Goal: Transaction & Acquisition: Purchase product/service

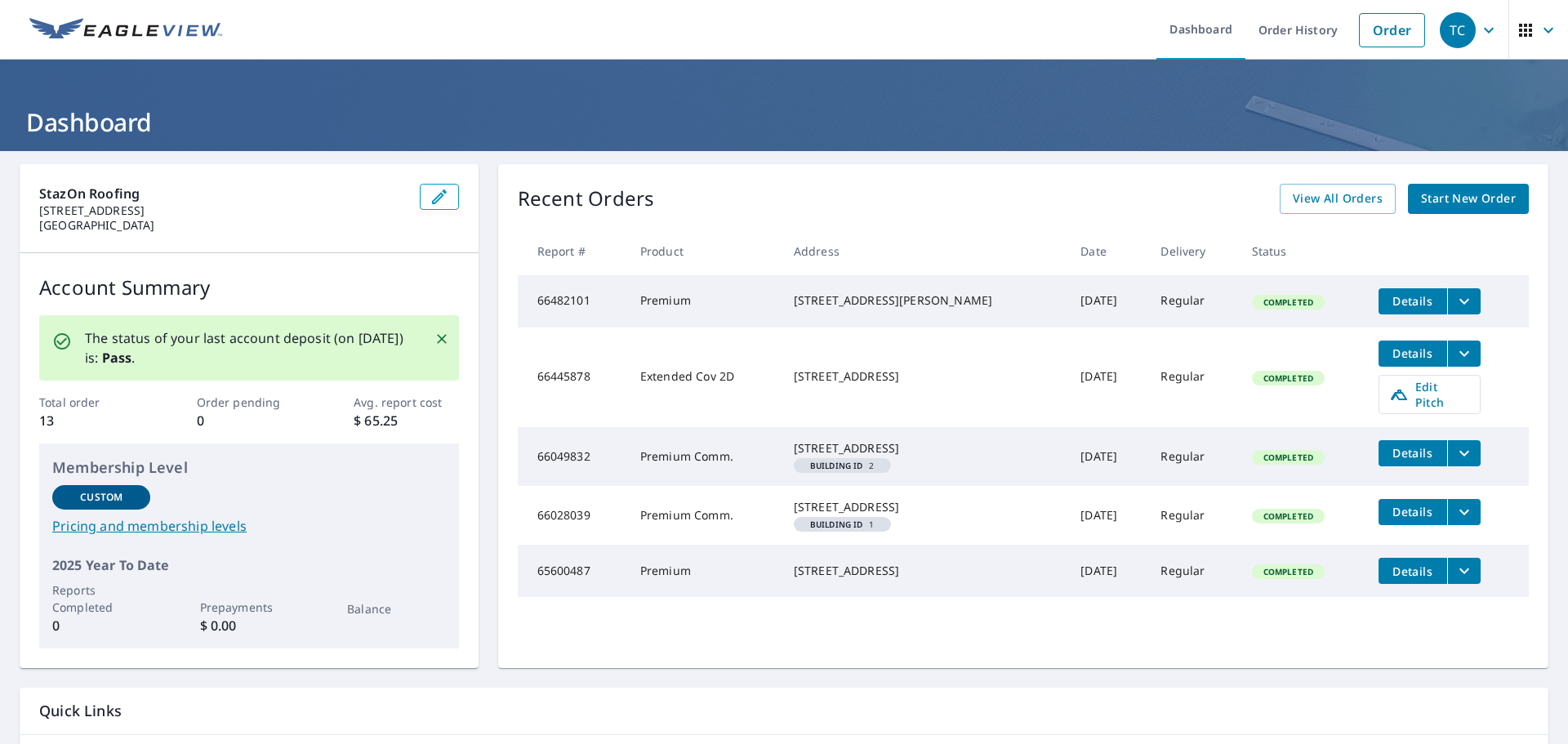
click at [1450, 210] on link "Start New Order" at bounding box center [1468, 199] width 121 height 31
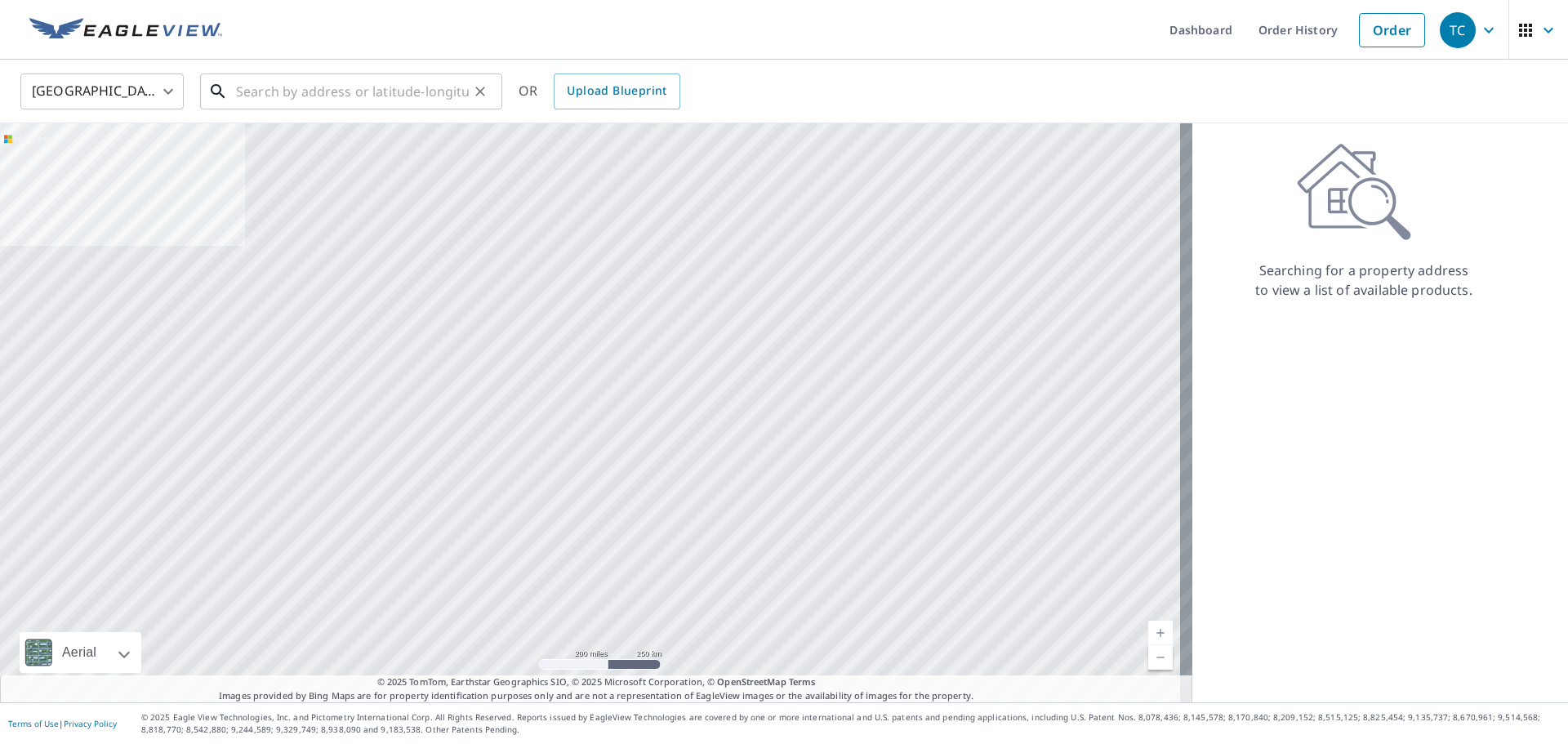
click at [350, 92] on input "text" at bounding box center [352, 92] width 233 height 46
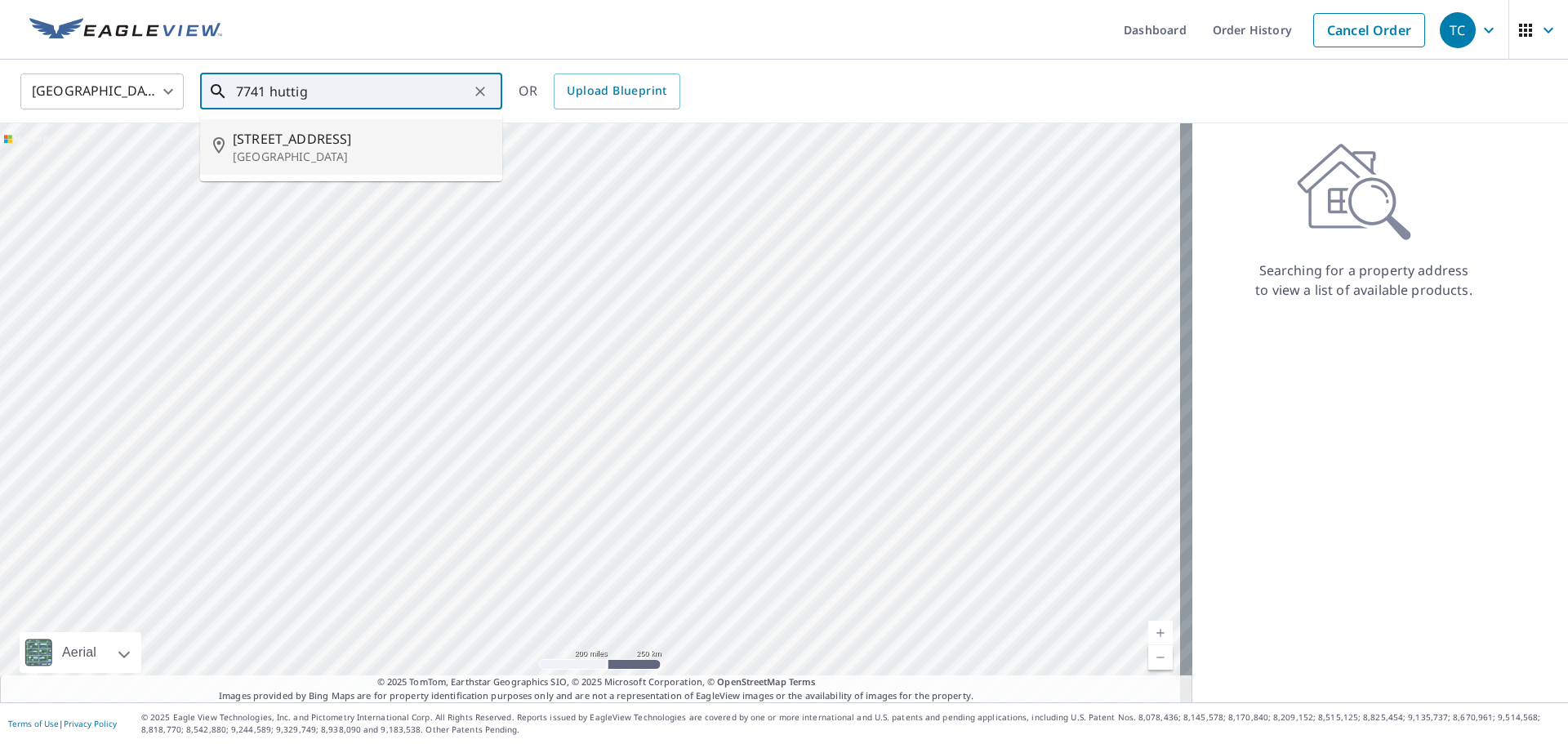
click at [361, 150] on p "[GEOGRAPHIC_DATA]" at bounding box center [361, 157] width 257 height 16
type input "[STREET_ADDRESS]"
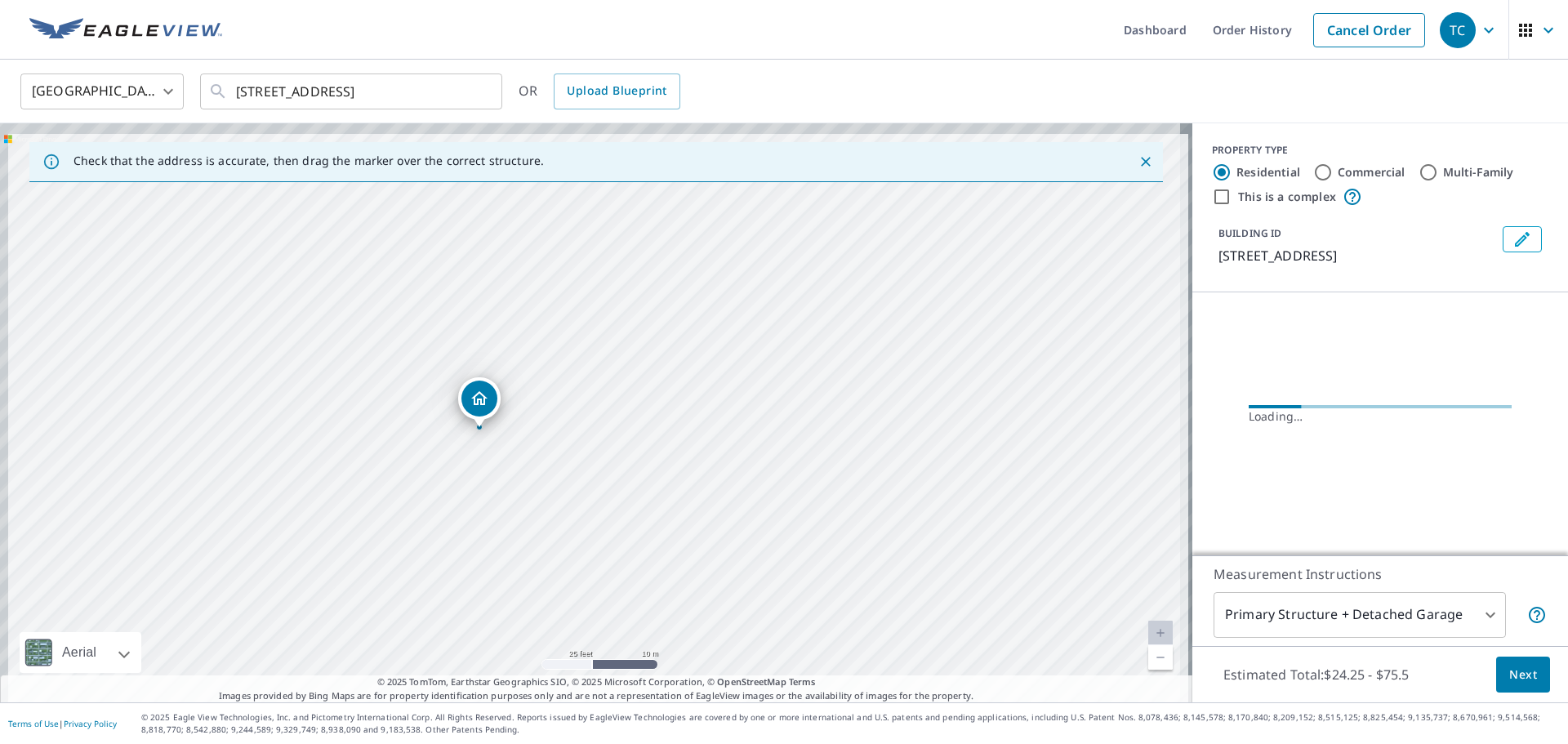
drag, startPoint x: 469, startPoint y: 329, endPoint x: 550, endPoint y: 417, distance: 119.6
click at [550, 417] on div "[STREET_ADDRESS]" at bounding box center [596, 413] width 1193 height 579
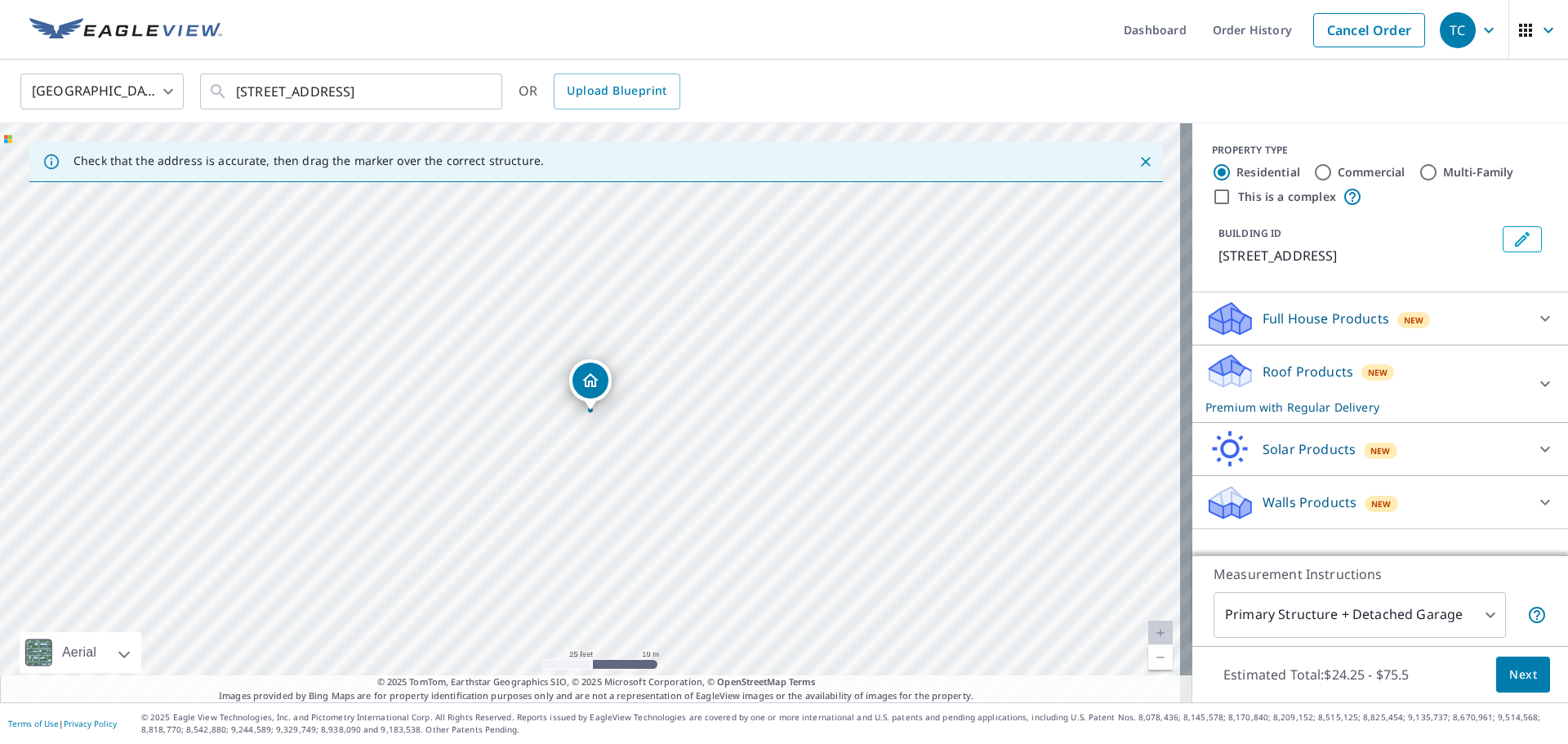
click at [1513, 680] on span "Next" at bounding box center [1523, 674] width 28 height 20
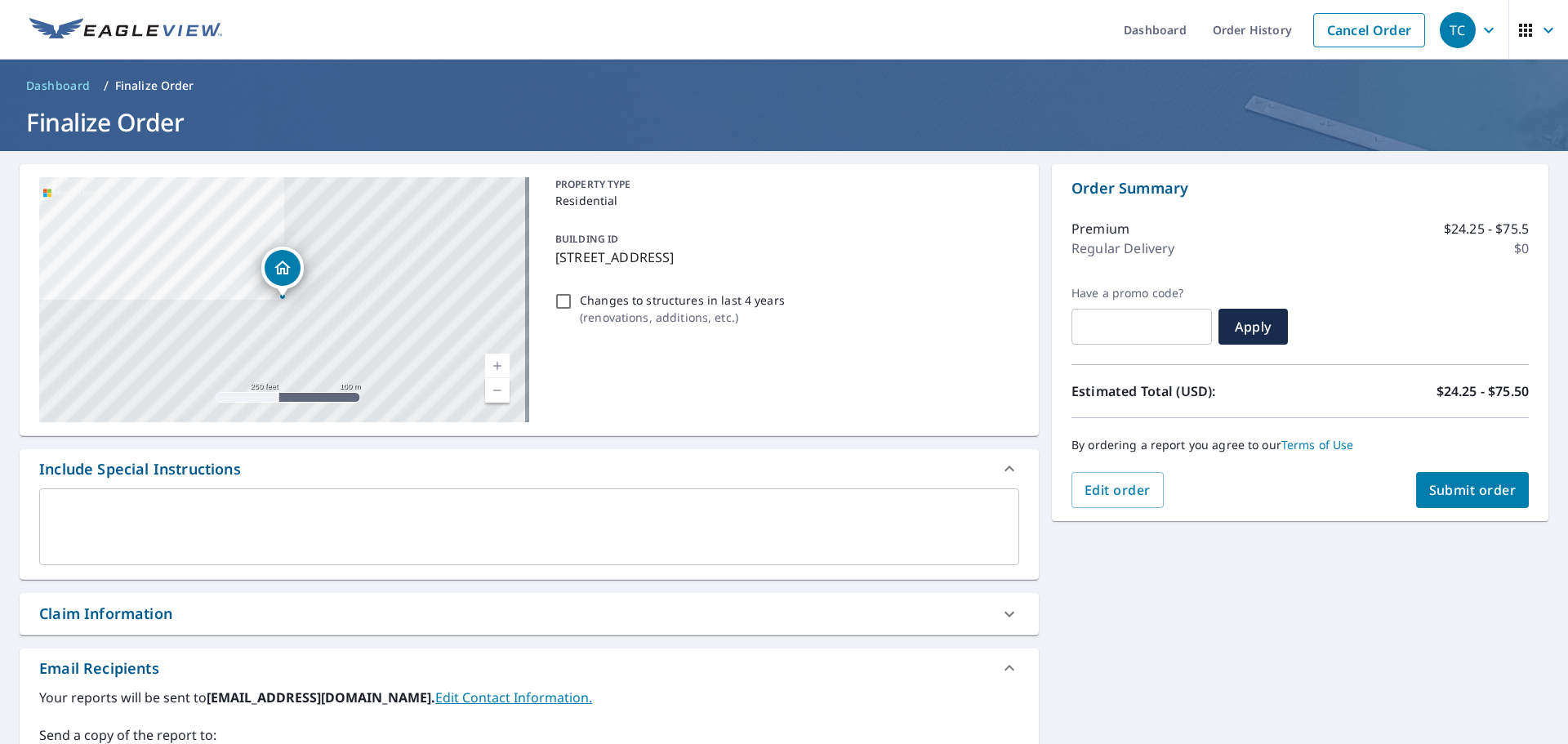
scroll to position [82, 0]
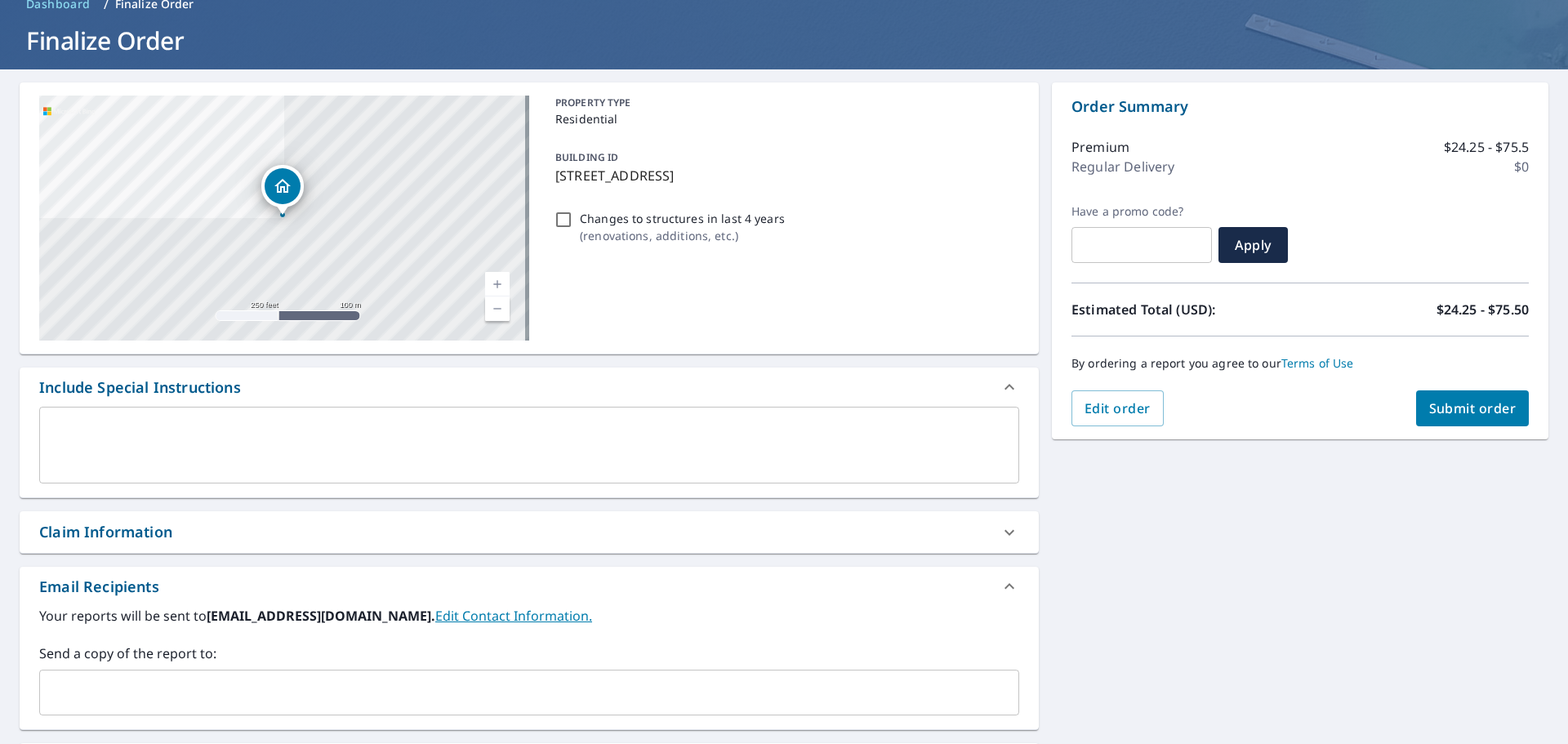
click at [403, 424] on textarea at bounding box center [529, 445] width 957 height 47
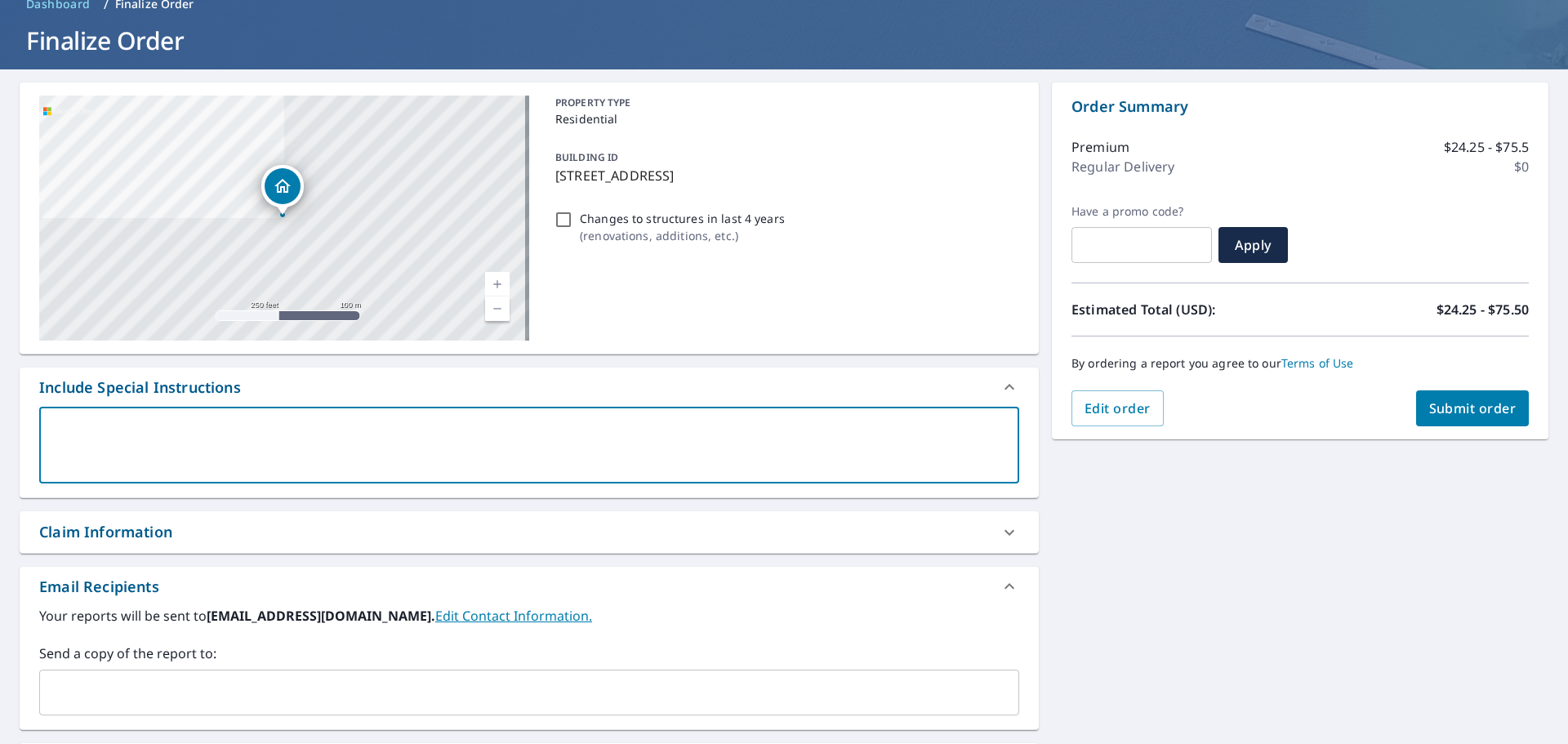
type textarea "p"
type textarea "x"
checkbox input "true"
type textarea "pl"
type textarea "x"
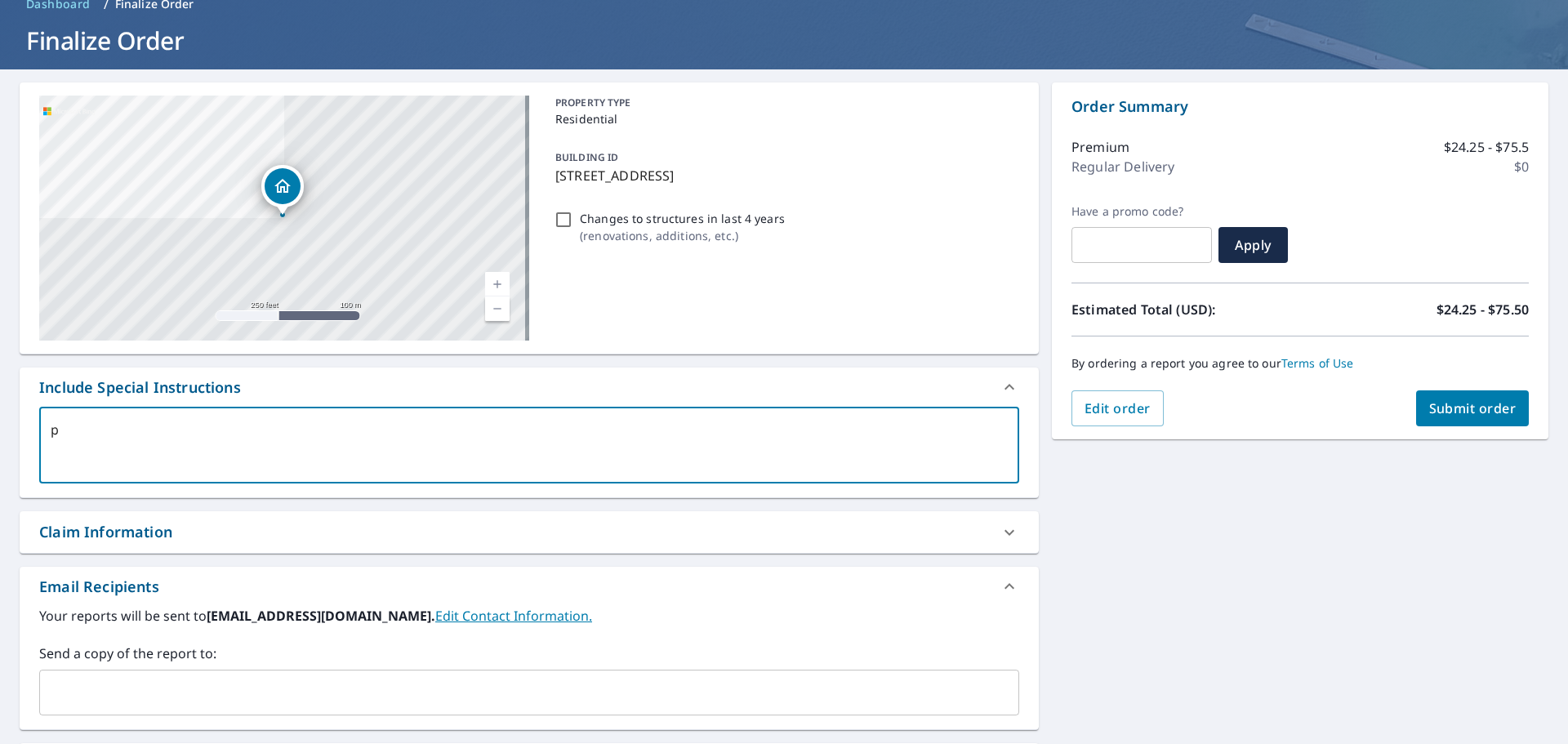
checkbox input "true"
type textarea "ple"
type textarea "x"
checkbox input "true"
type textarea "plea"
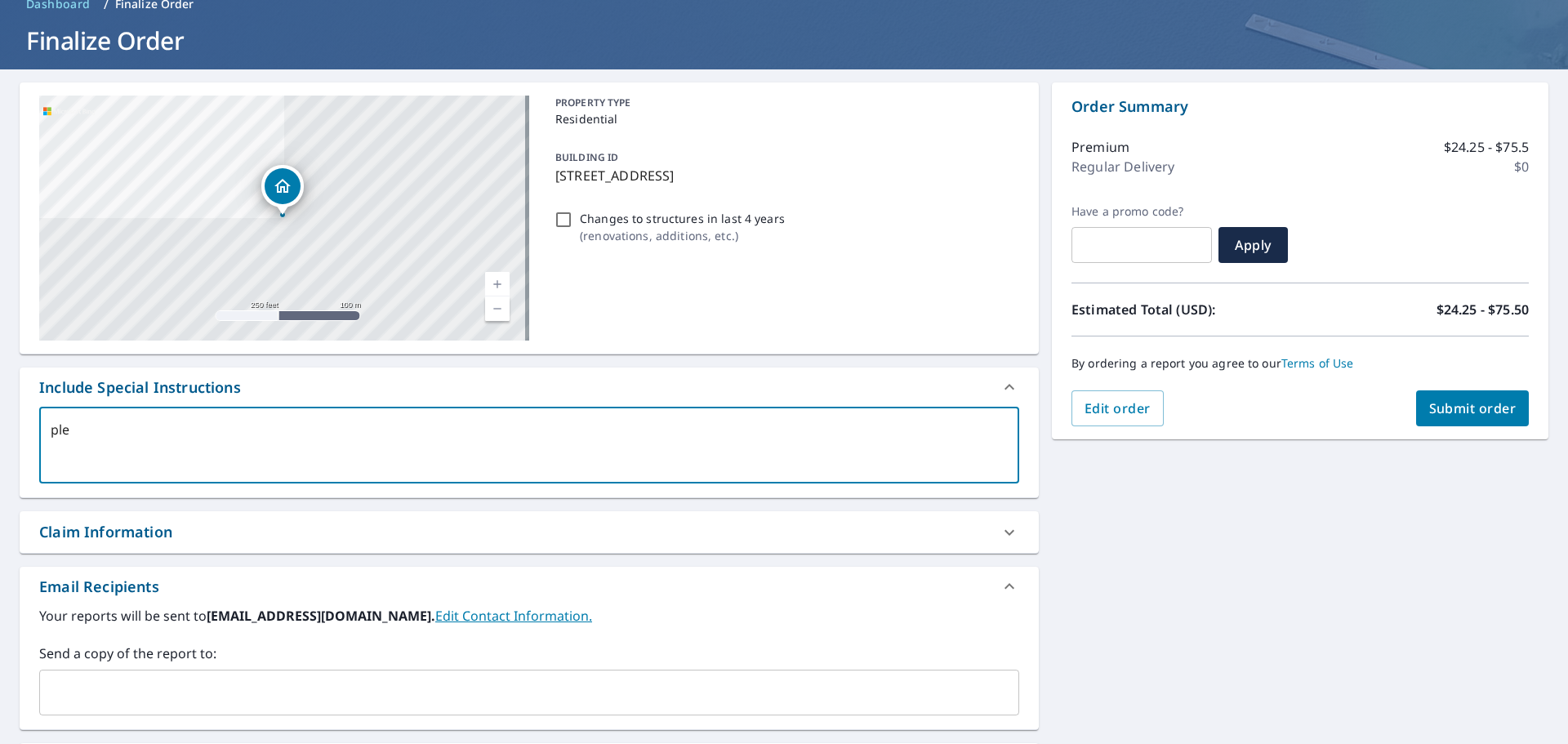
type textarea "x"
checkbox input "true"
type textarea "pleas"
type textarea "x"
checkbox input "true"
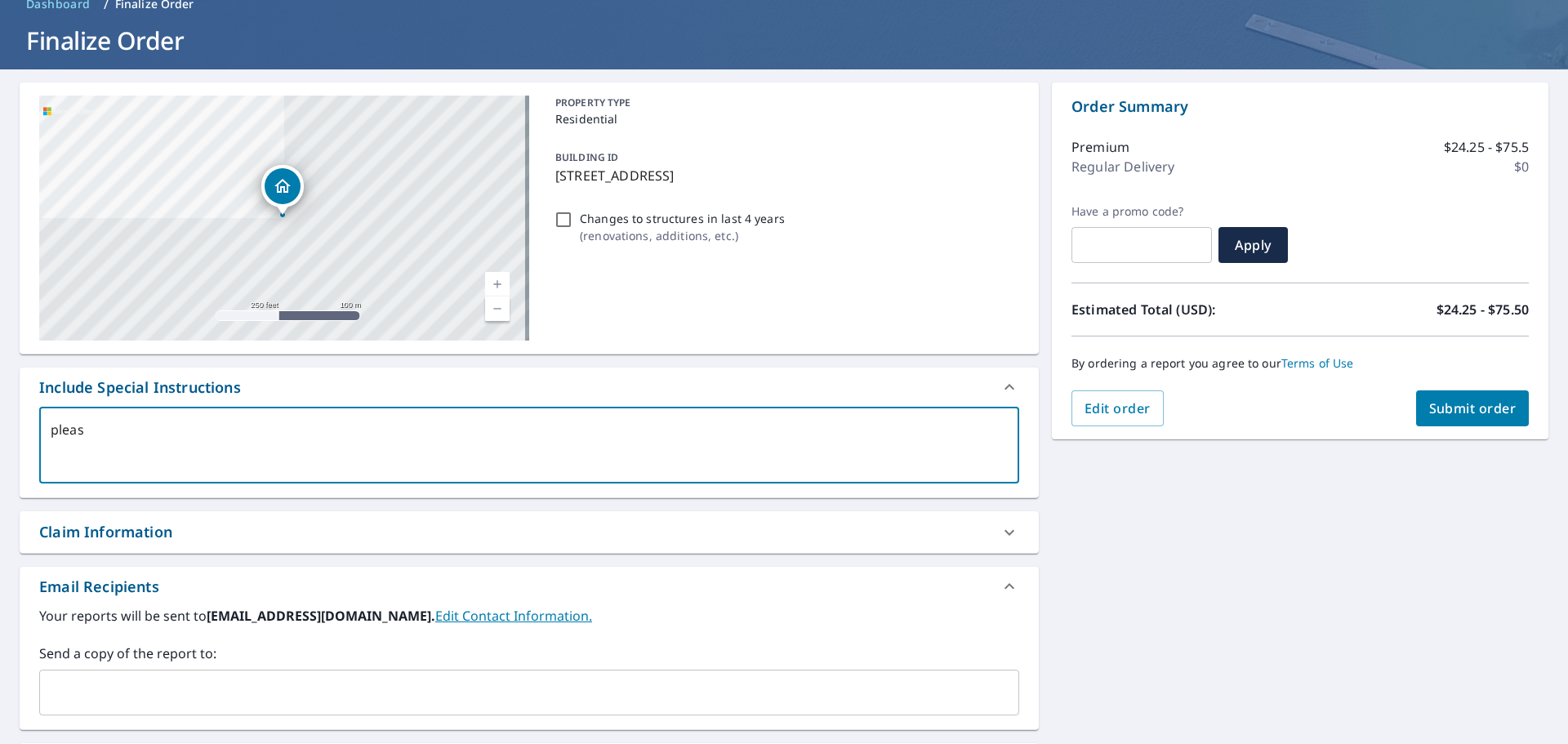
type textarea "please"
type textarea "x"
checkbox input "true"
type textarea "please"
type textarea "x"
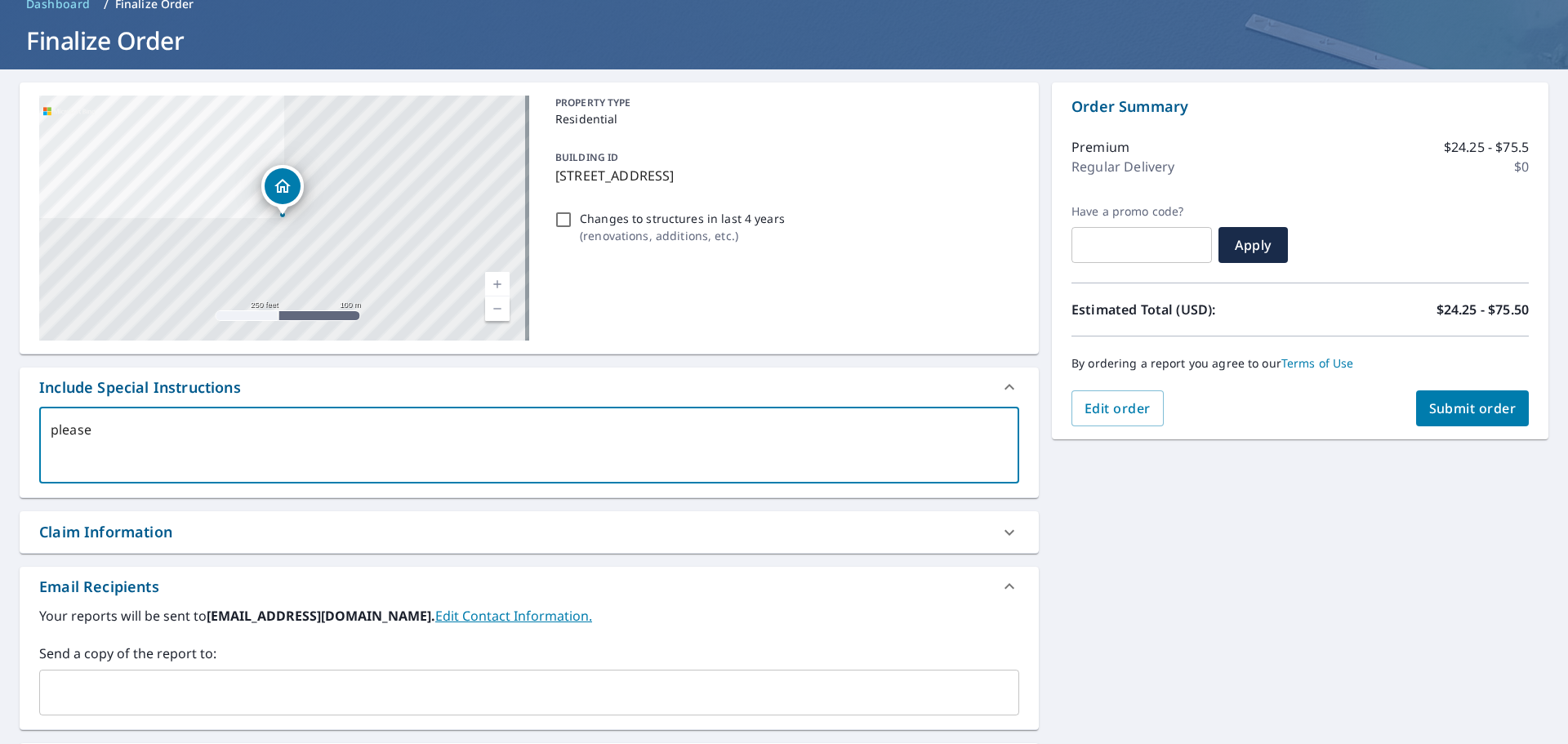
checkbox input "true"
type textarea "please i"
type textarea "x"
checkbox input "true"
type textarea "please in"
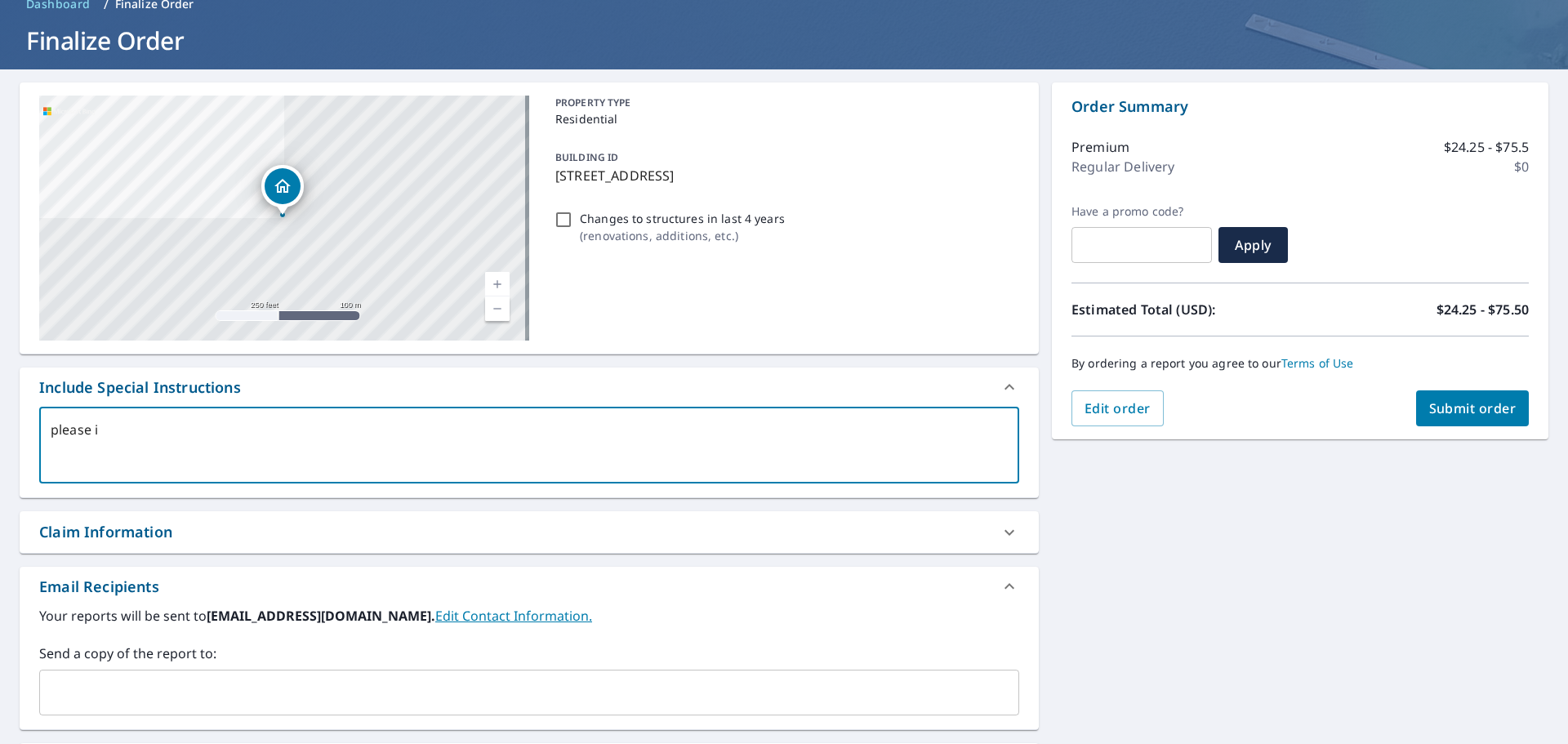
type textarea "x"
checkbox input "true"
type textarea "please inv"
type textarea "x"
checkbox input "true"
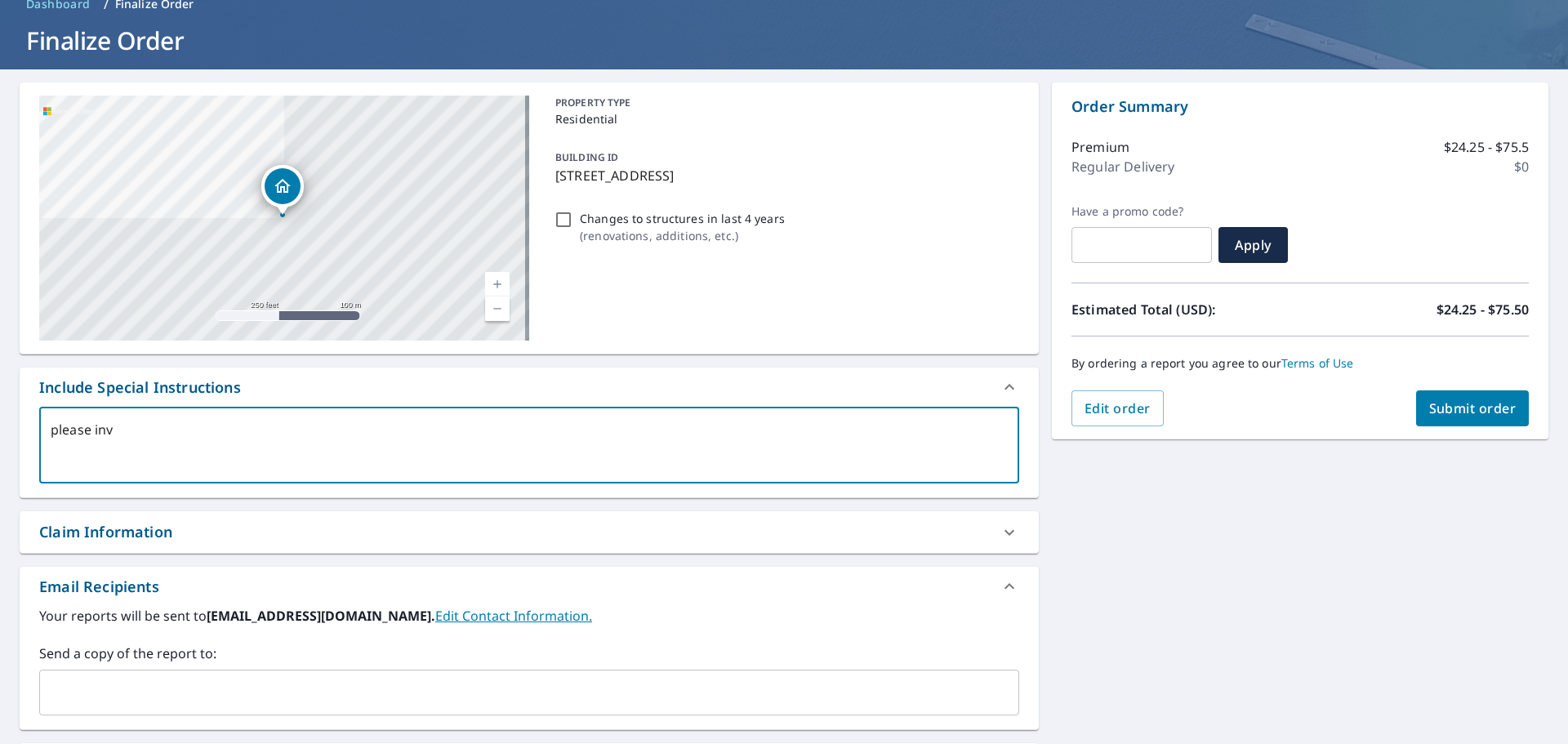
type textarea "please invl"
type textarea "x"
checkbox input "true"
type textarea "please invlu"
type textarea "x"
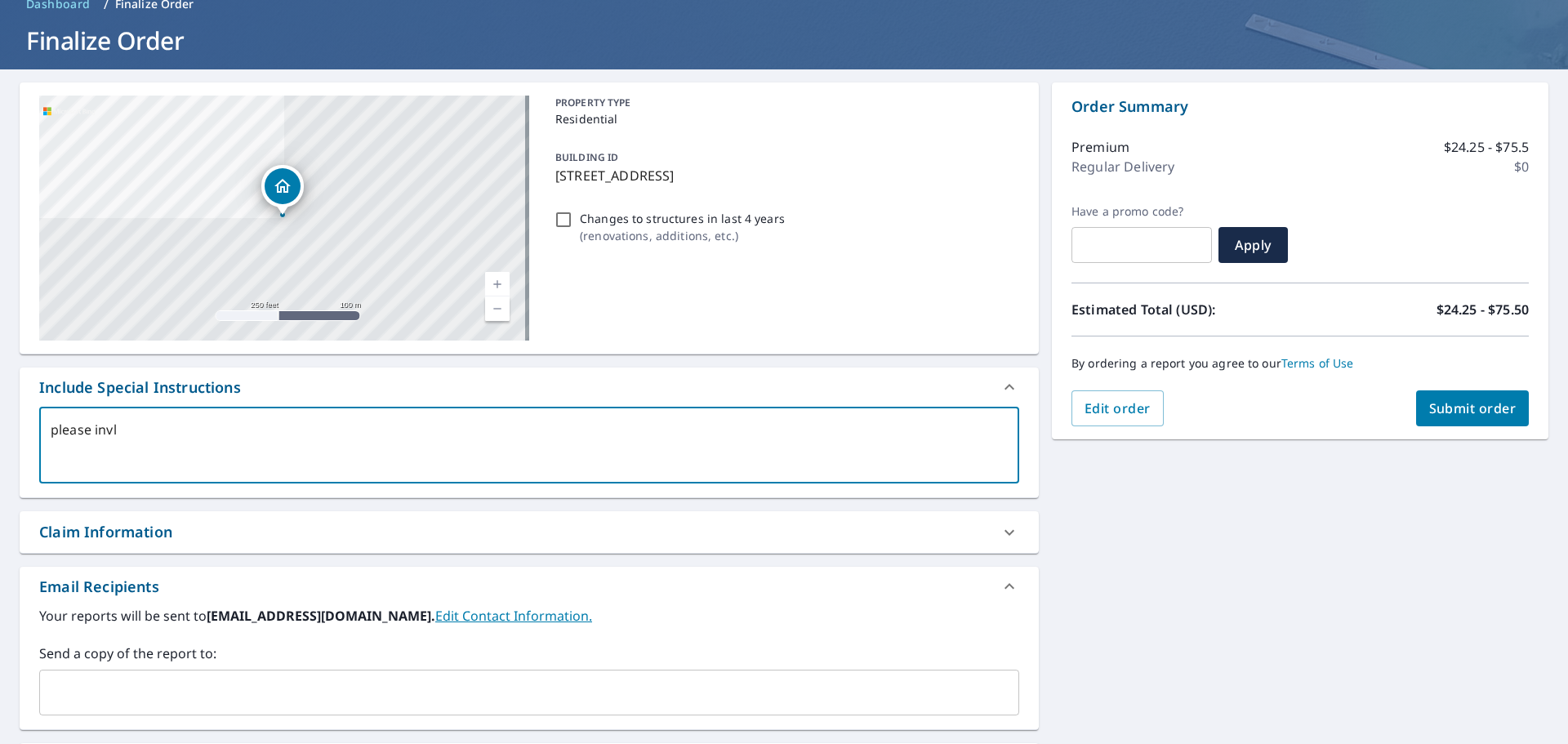
checkbox input "true"
type textarea "please invl"
type textarea "x"
checkbox input "true"
type textarea "please inv"
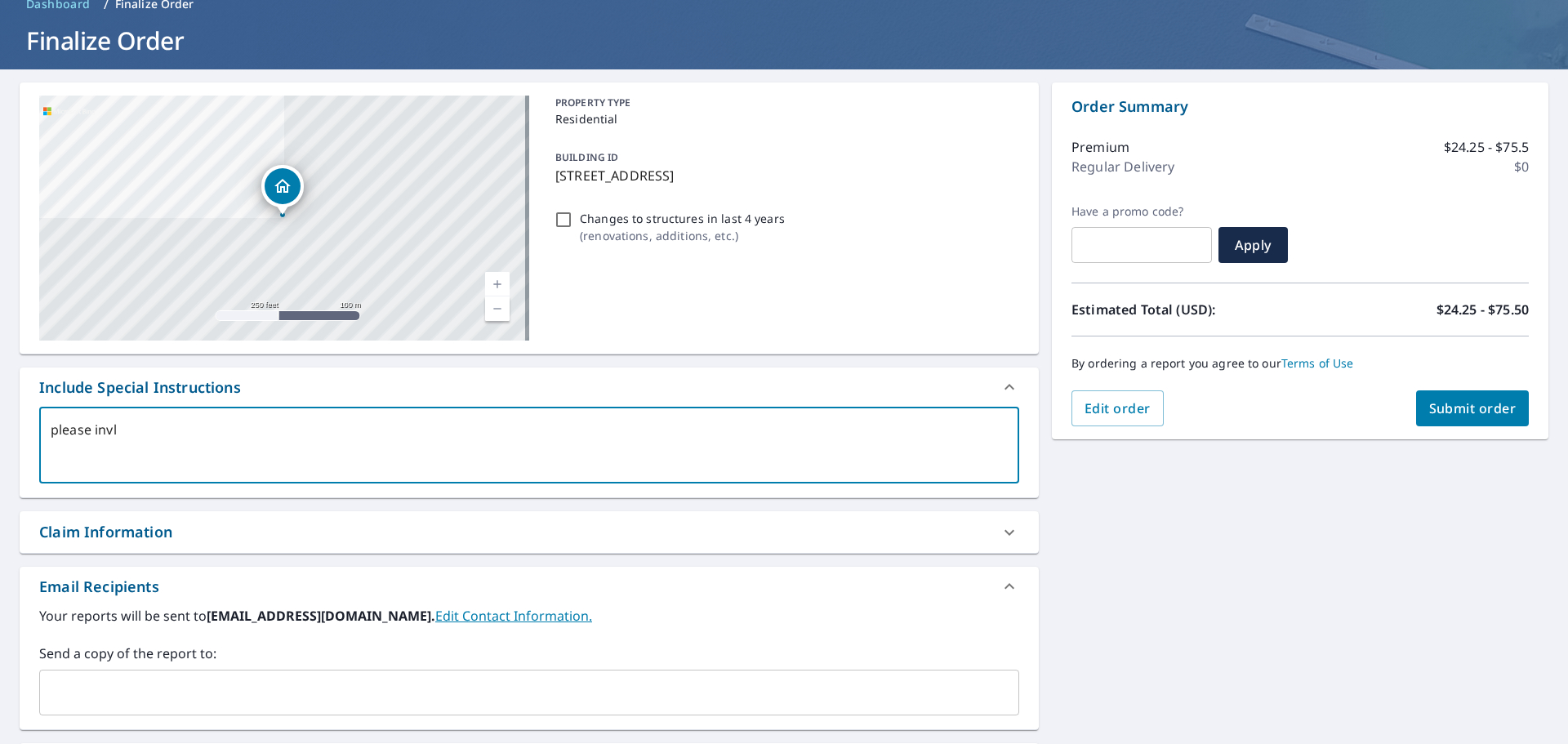
type textarea "x"
checkbox input "true"
type textarea "please in"
type textarea "x"
checkbox input "true"
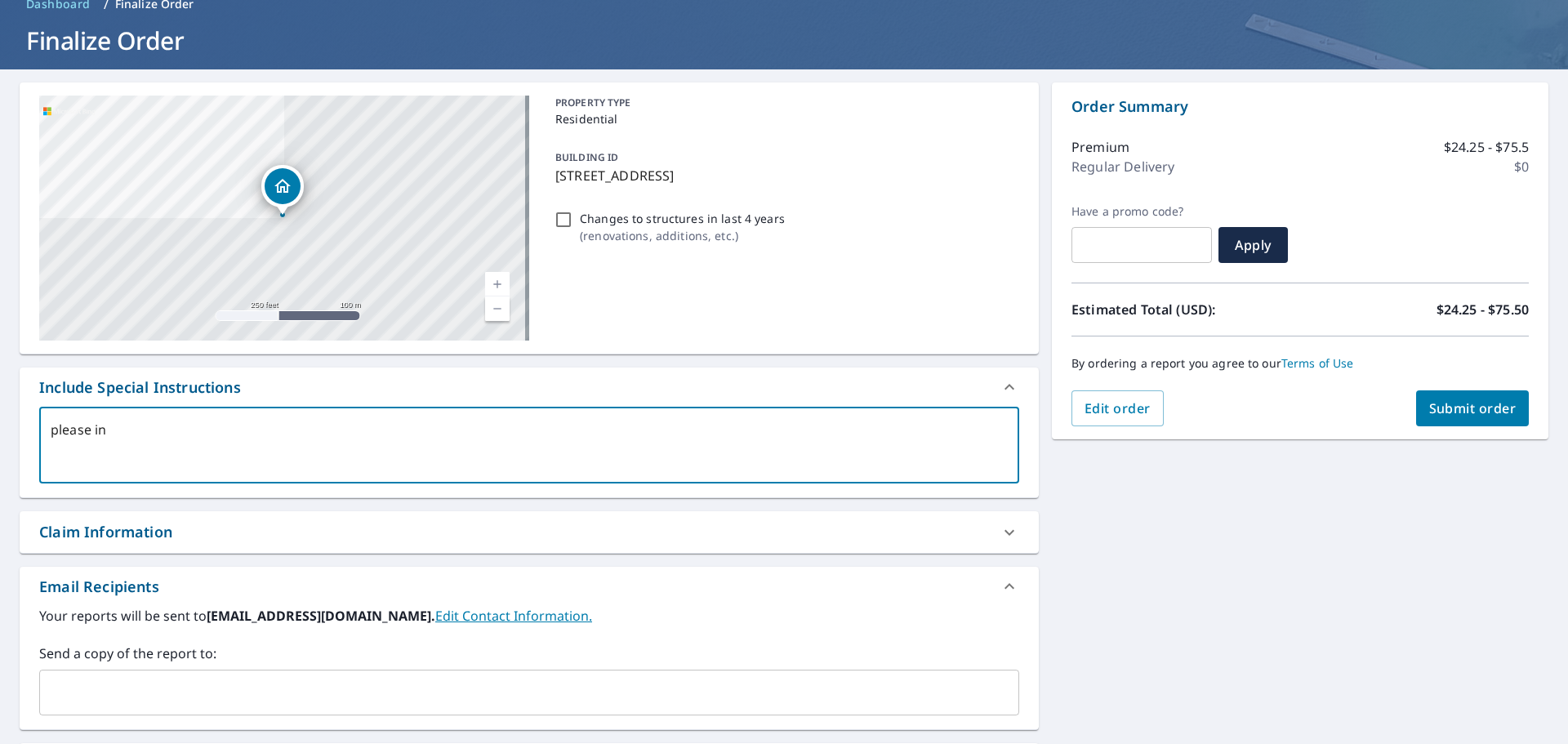
type textarea "please i"
type textarea "x"
checkbox input "true"
type textarea "please"
type textarea "x"
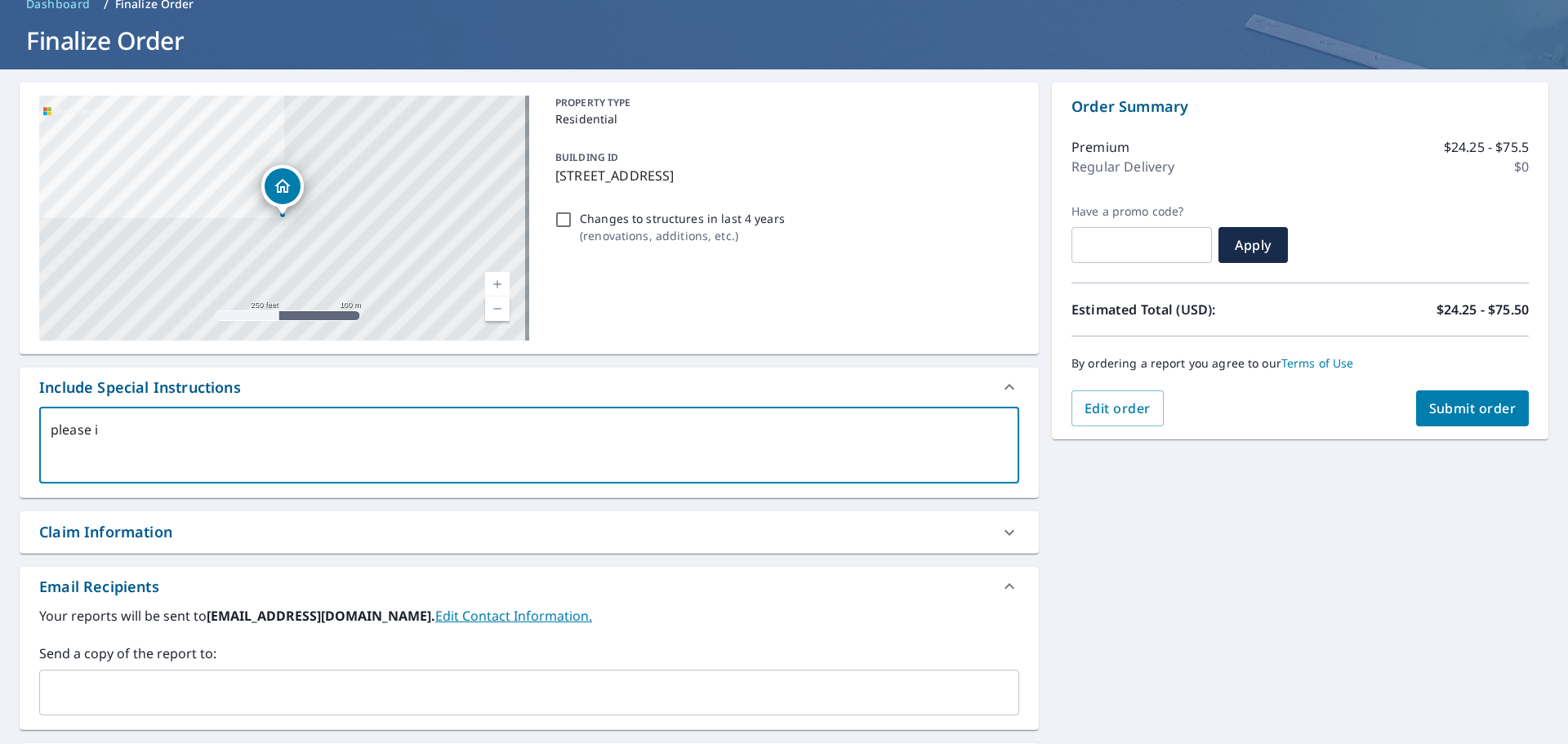
checkbox input "true"
type textarea "please b"
type textarea "x"
checkbox input "true"
type textarea "please be"
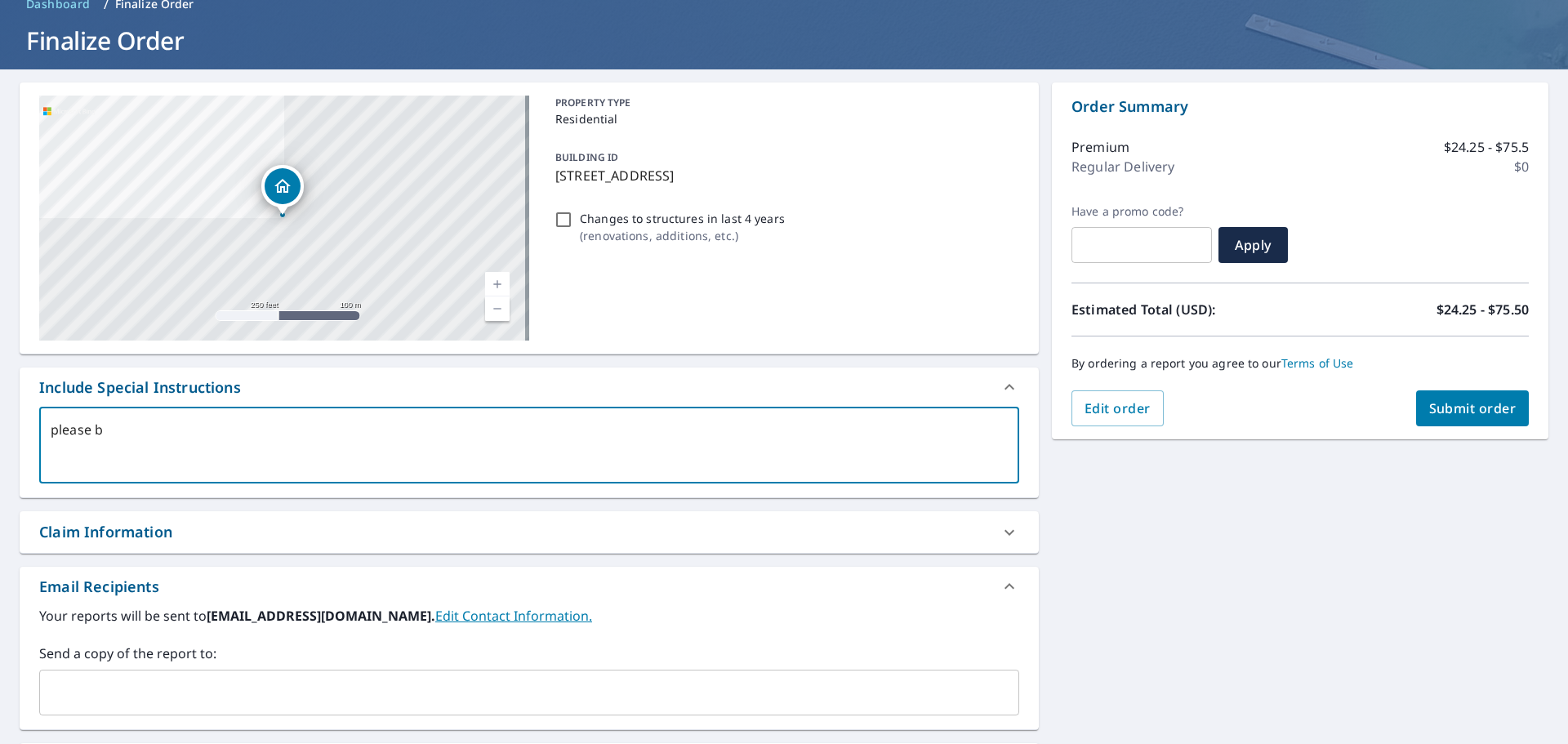
type textarea "x"
checkbox input "true"
type textarea "please be"
type textarea "x"
checkbox input "true"
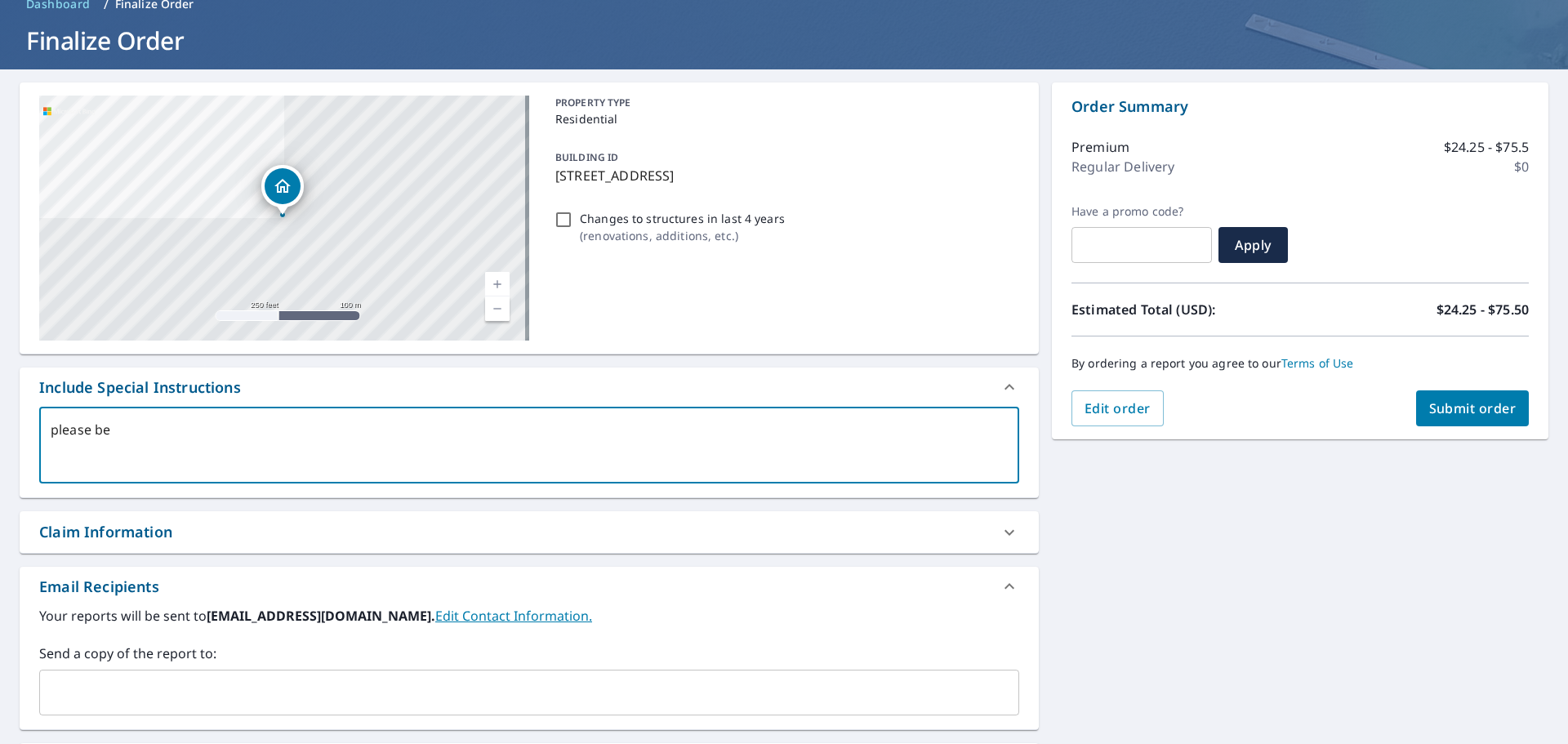
type textarea "please be s"
type textarea "x"
checkbox input "true"
type textarea "please be su"
type textarea "x"
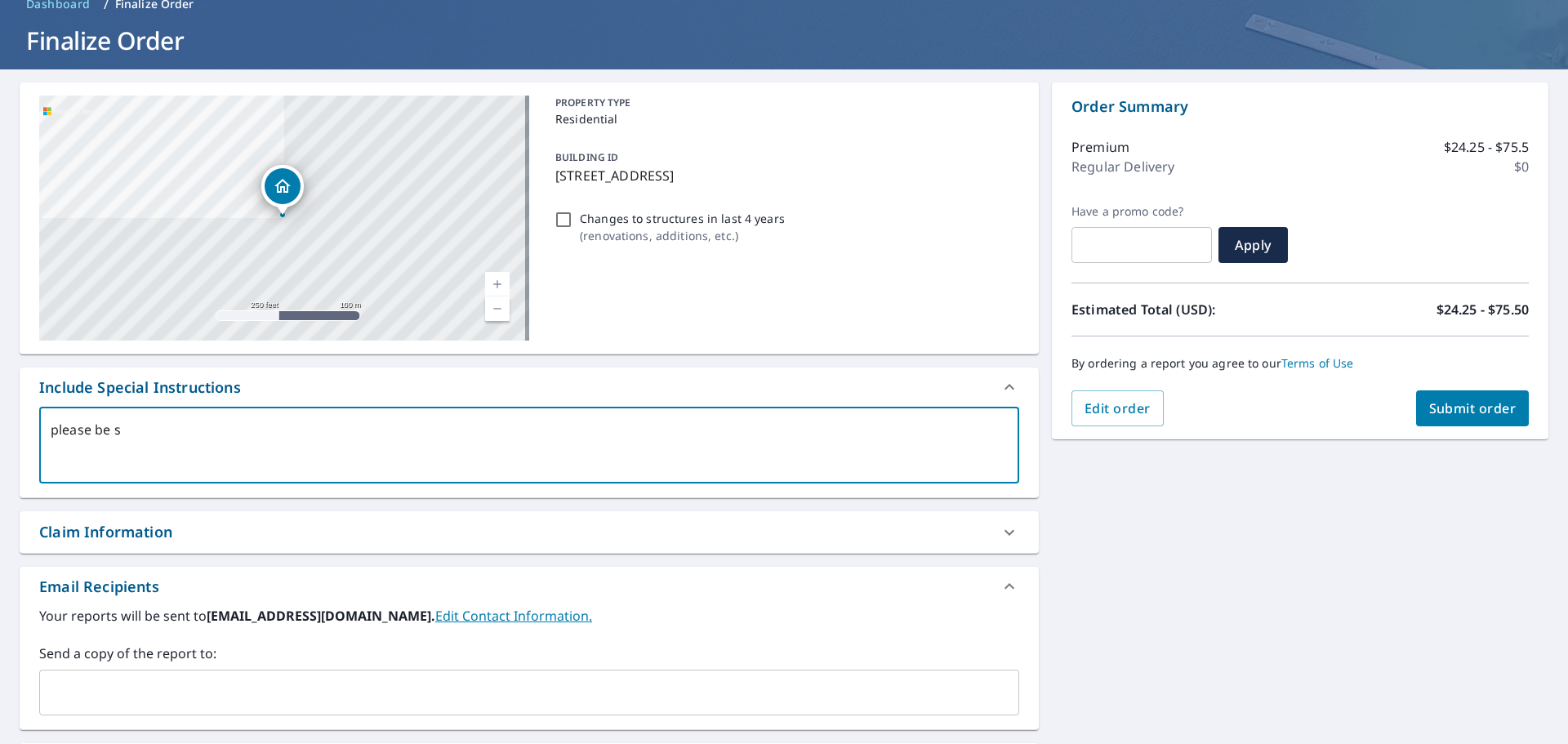
checkbox input "true"
type textarea "please be sur"
type textarea "x"
checkbox input "true"
type textarea "please be sure"
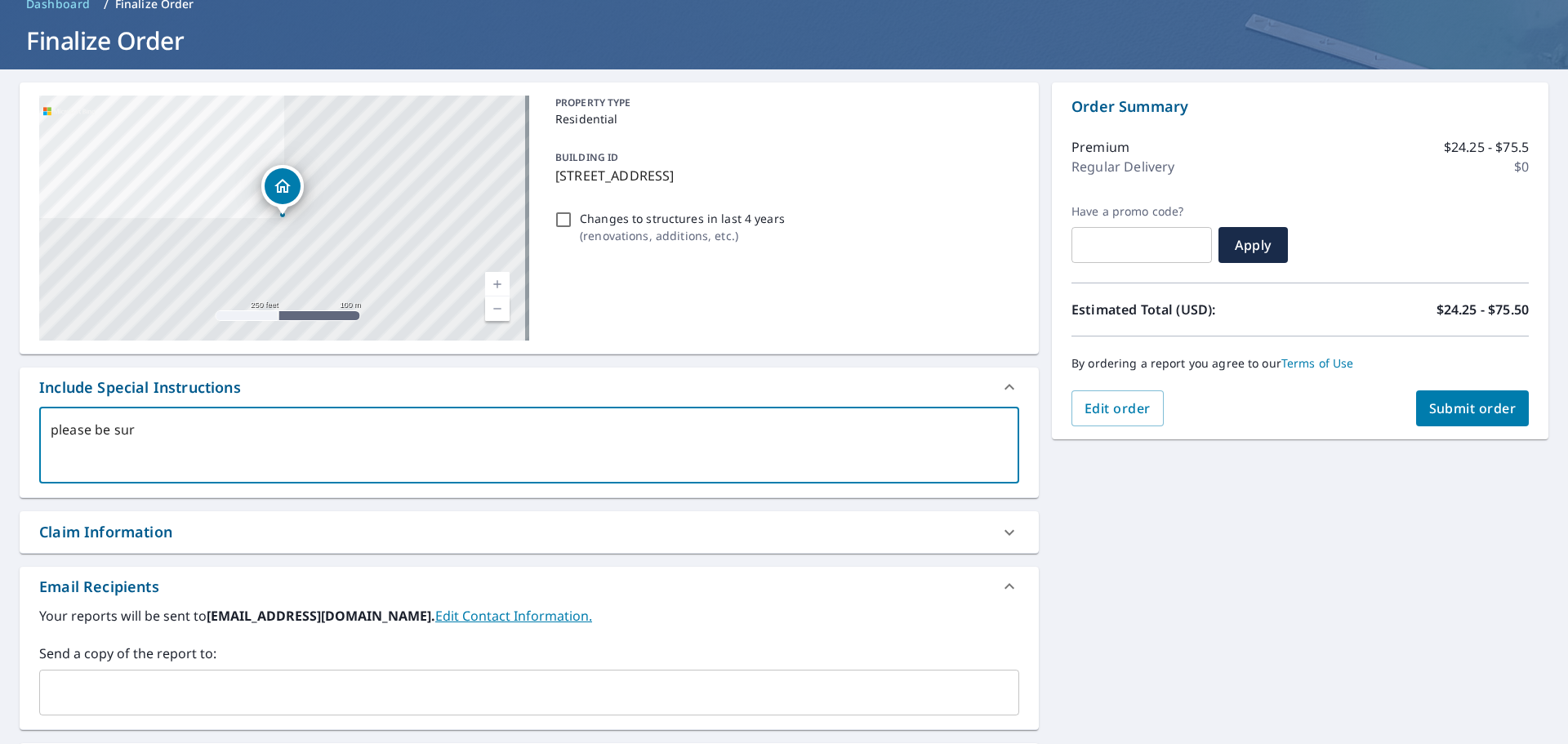
type textarea "x"
checkbox input "true"
type textarea "please be sure"
type textarea "x"
checkbox input "true"
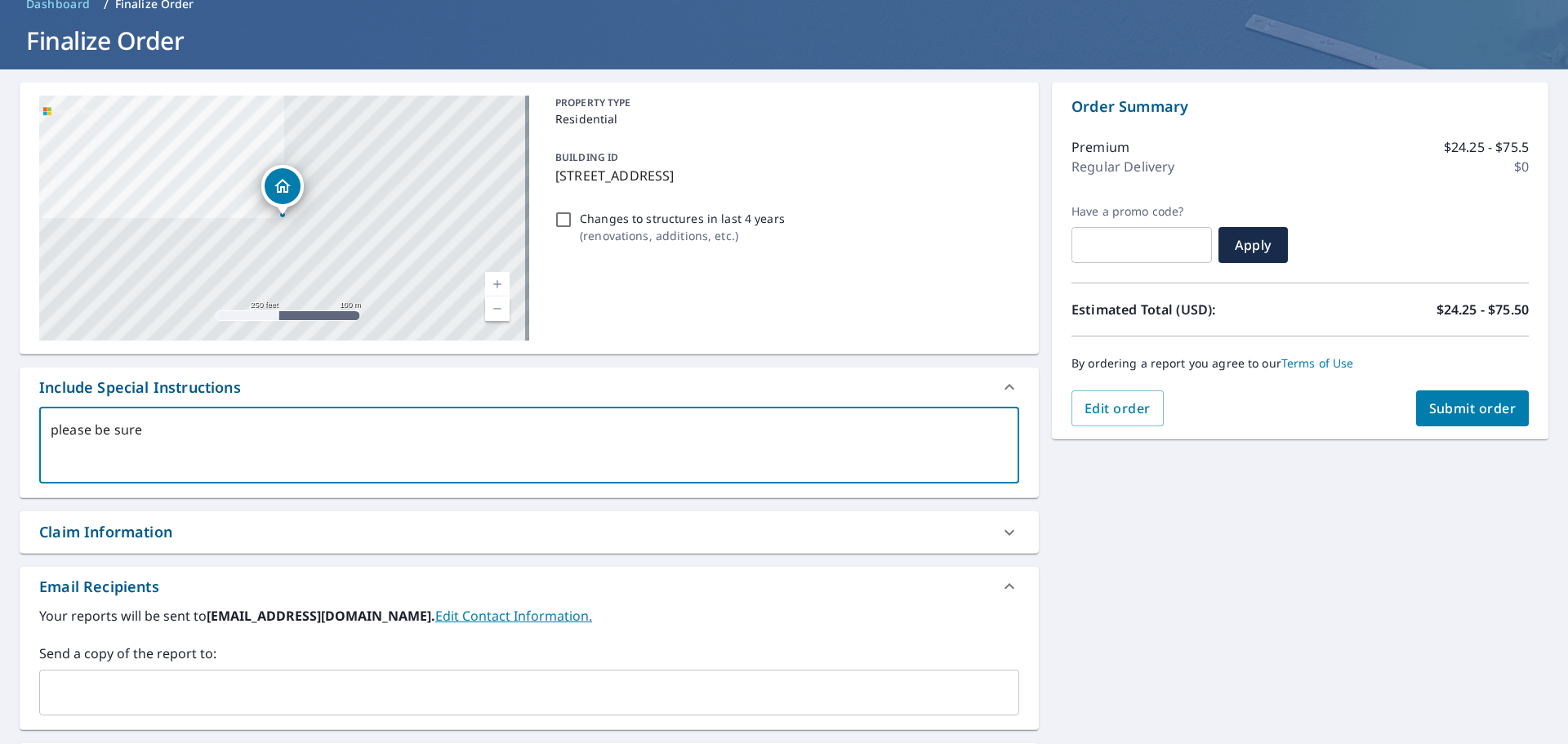
type textarea "please be sure t"
type textarea "x"
checkbox input "true"
type textarea "please be sure to"
type textarea "x"
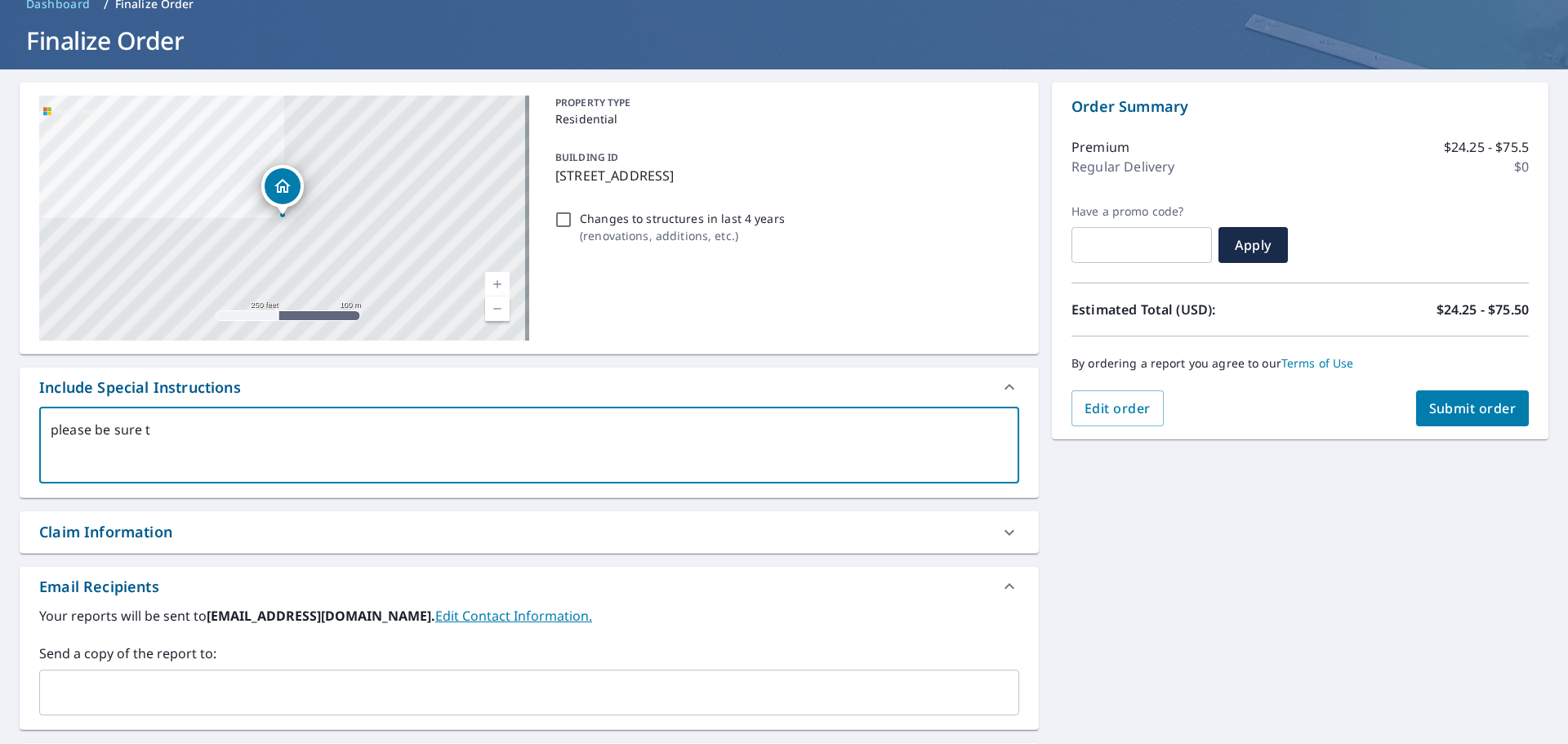
checkbox input "true"
type textarea "please be sure to"
type textarea "x"
checkbox input "true"
type textarea "please be sure to i"
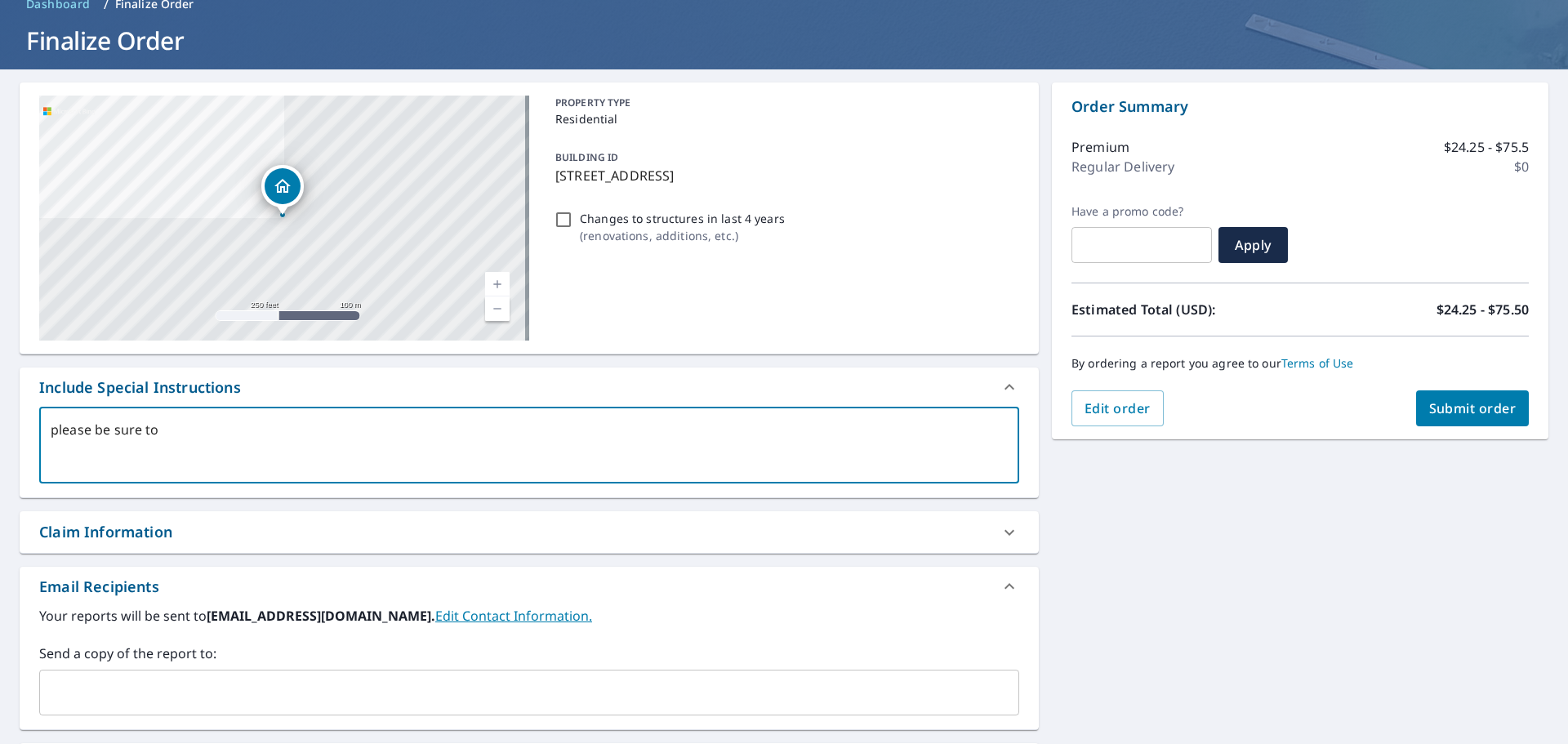
type textarea "x"
checkbox input "true"
type textarea "please be sure to in"
type textarea "x"
checkbox input "true"
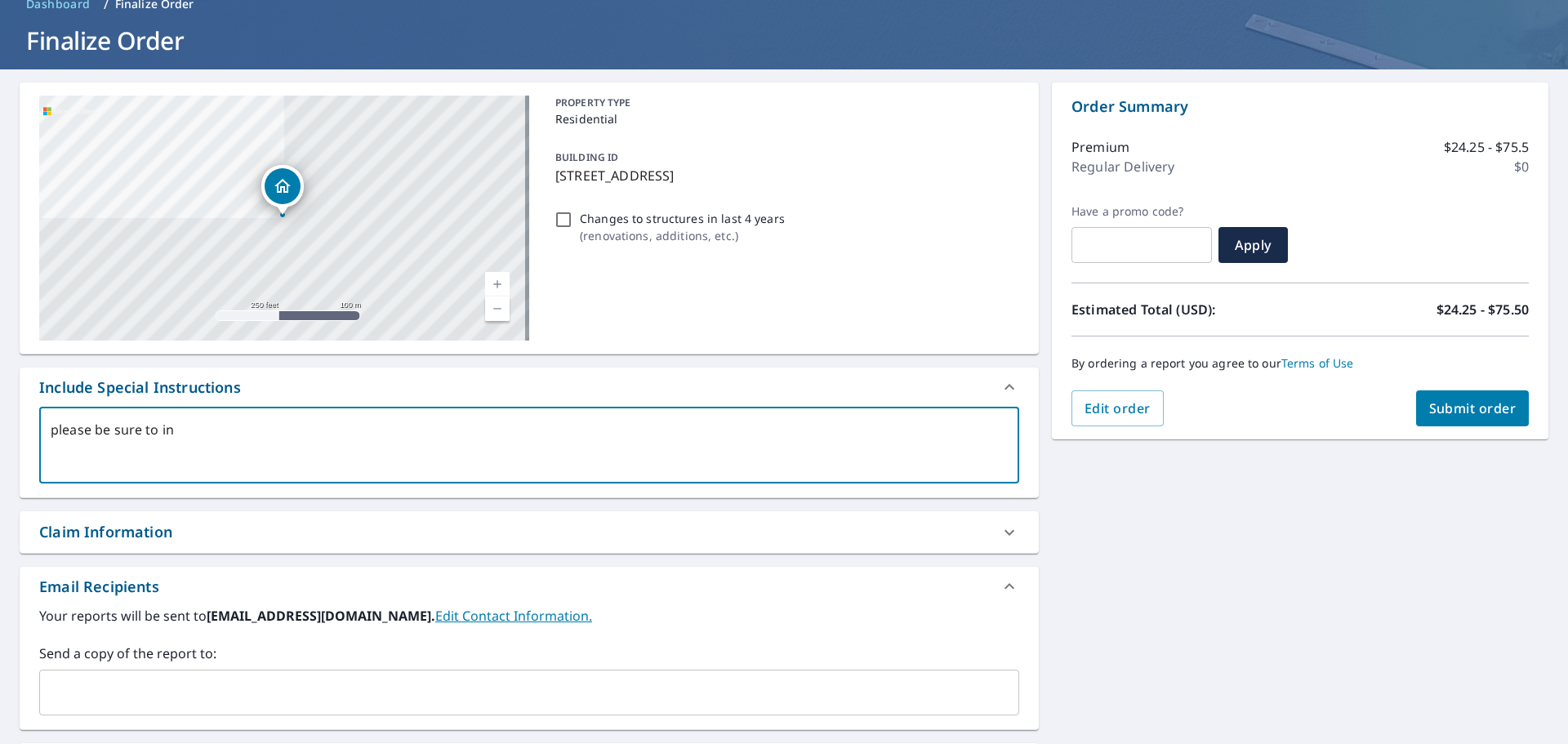
type textarea "please be sure to inc"
type textarea "x"
checkbox input "true"
type textarea "please be sure to incl"
type textarea "x"
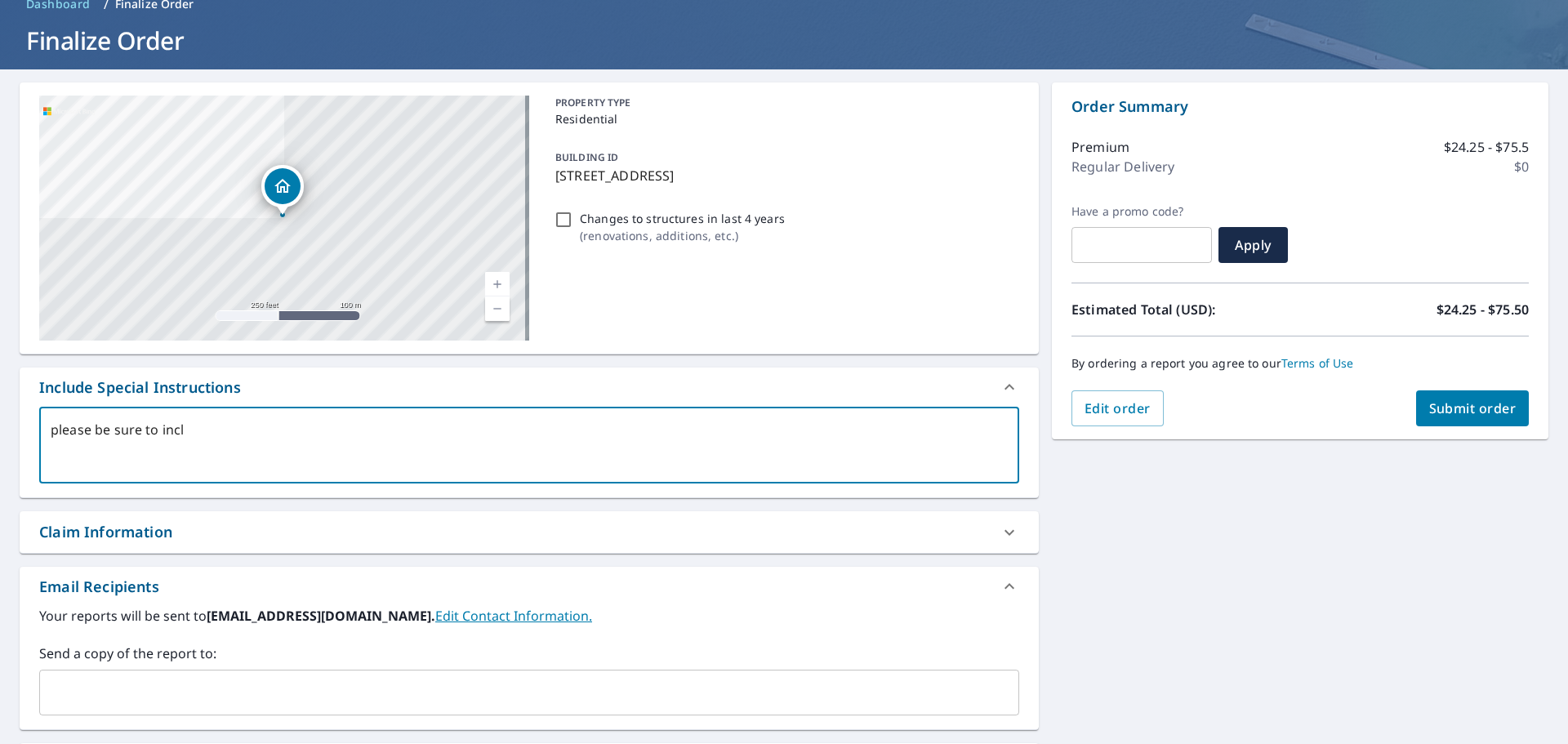
checkbox input "true"
type textarea "please be sure to inclu"
type textarea "x"
checkbox input "true"
type textarea "please be sure to includ"
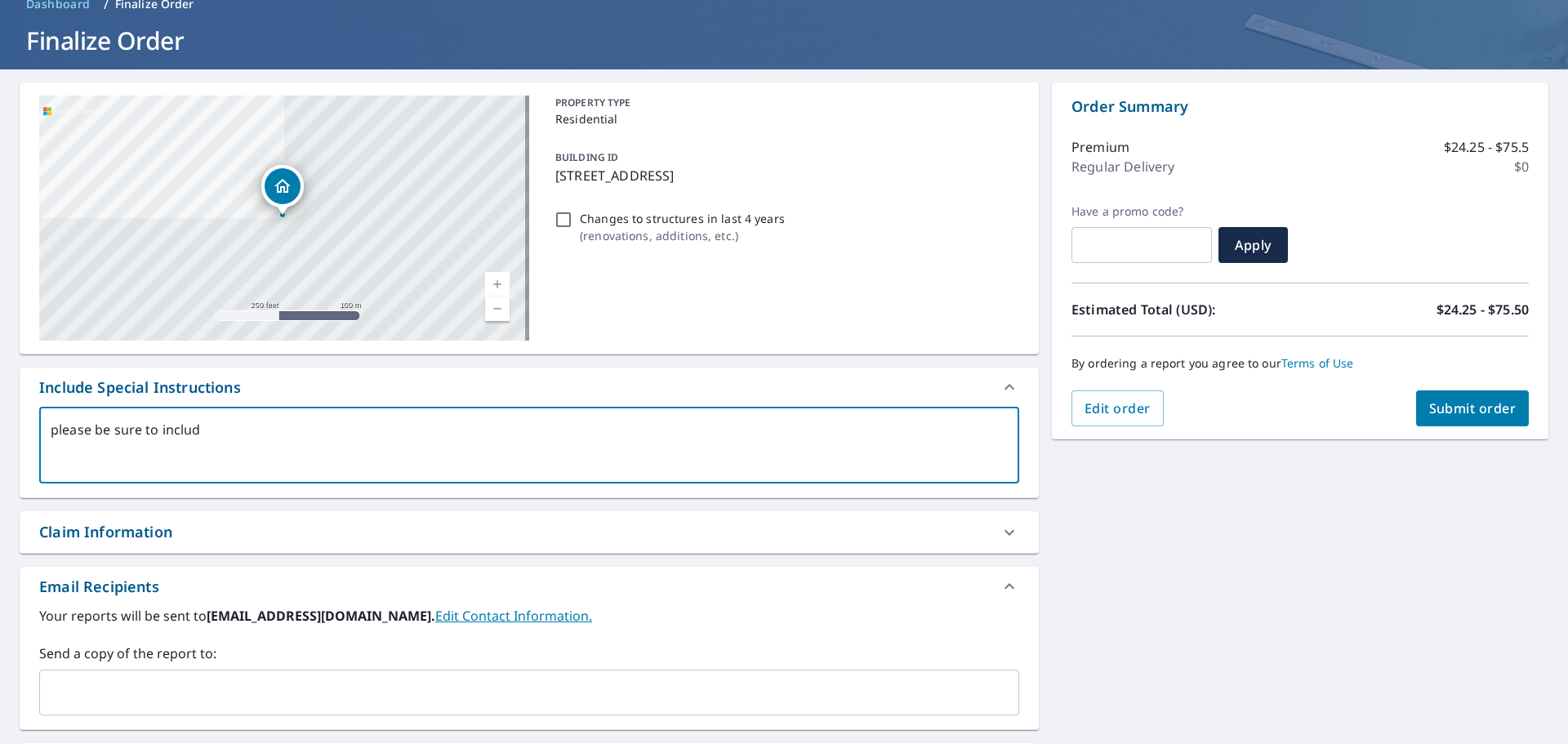
type textarea "x"
checkbox input "true"
type textarea "please be sure to include"
type textarea "x"
checkbox input "true"
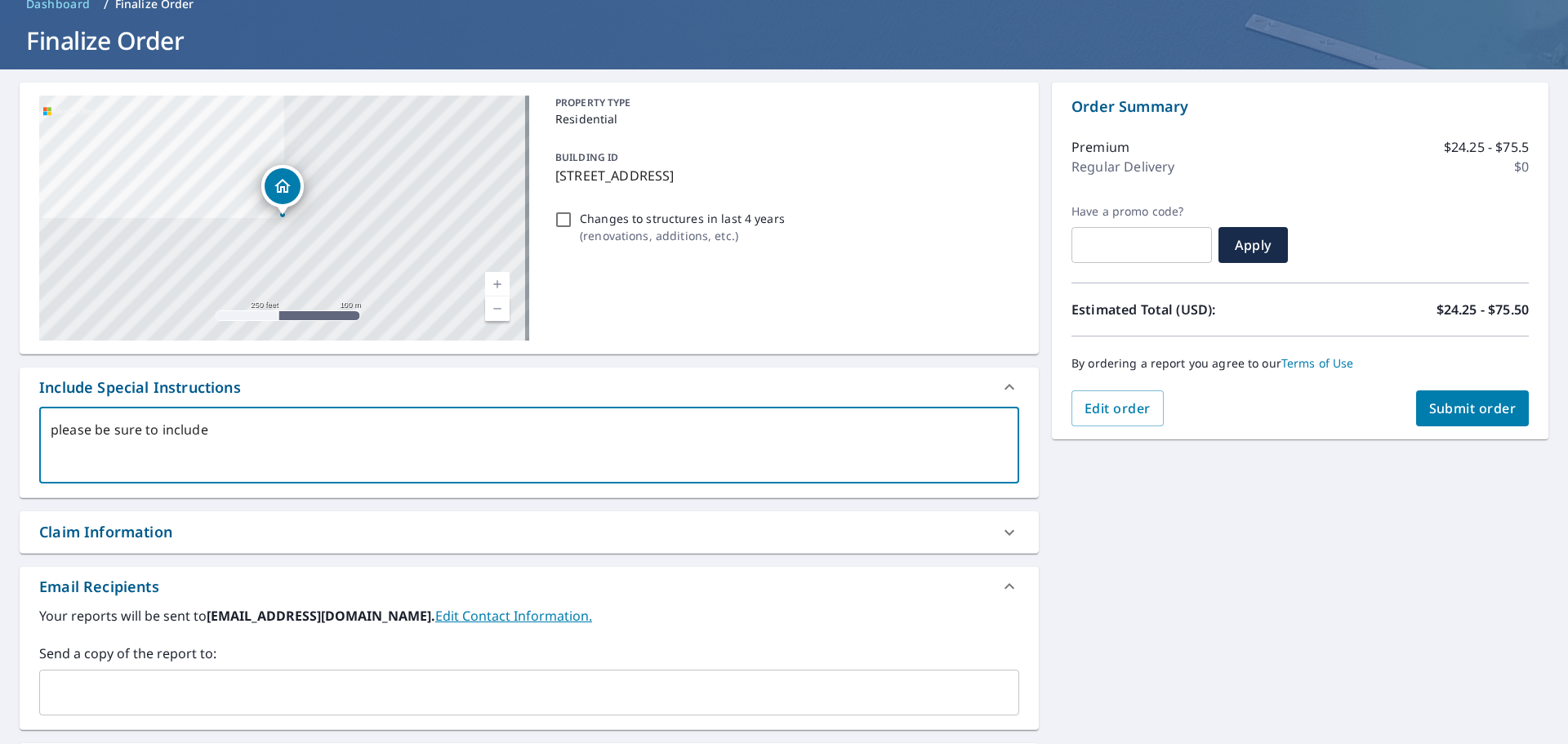
type textarea "please be sure to include"
type textarea "x"
checkbox input "true"
type textarea "please be sure to include a"
type textarea "x"
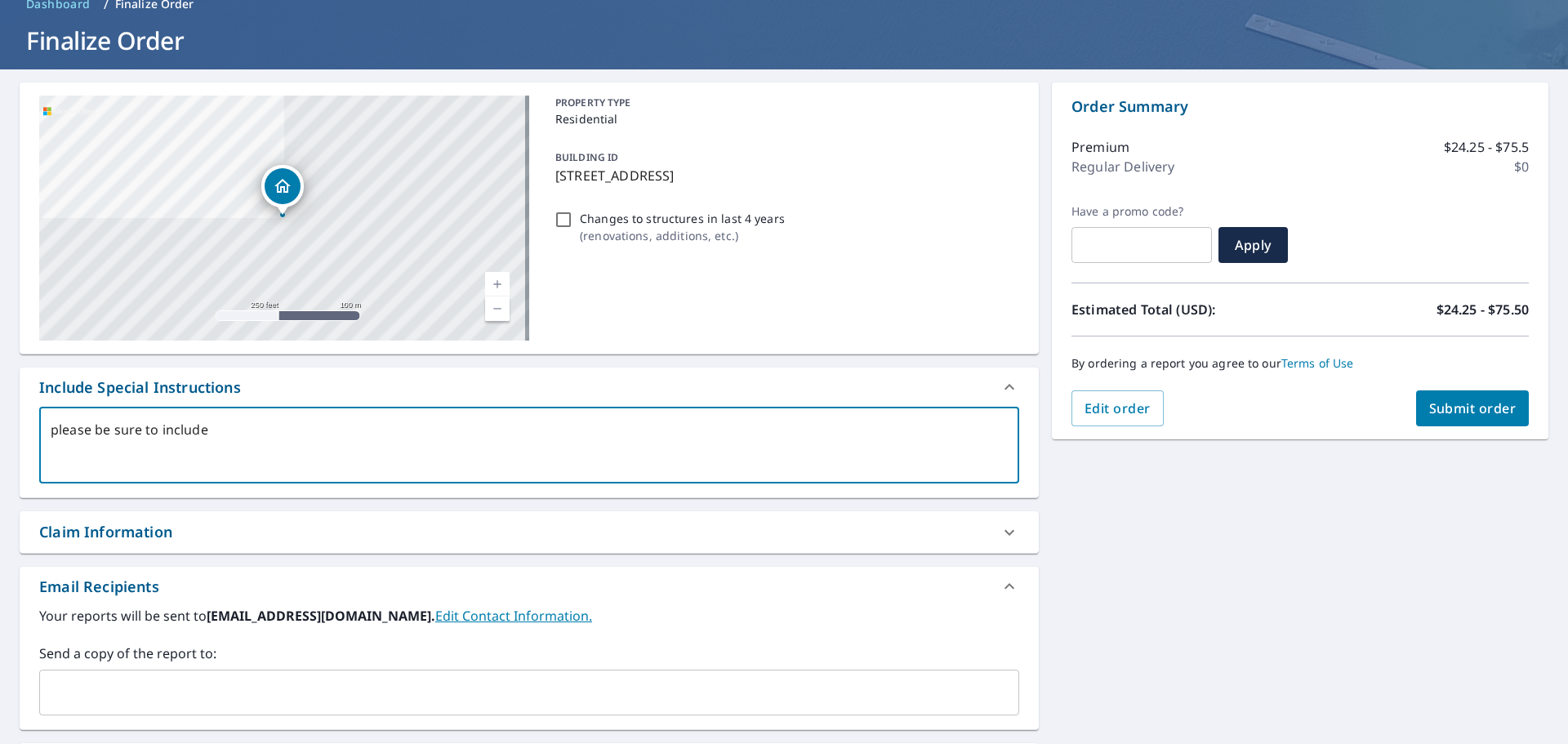
checkbox input "true"
type textarea "please be sure to include al"
type textarea "x"
checkbox input "true"
type textarea "please be sure to include all"
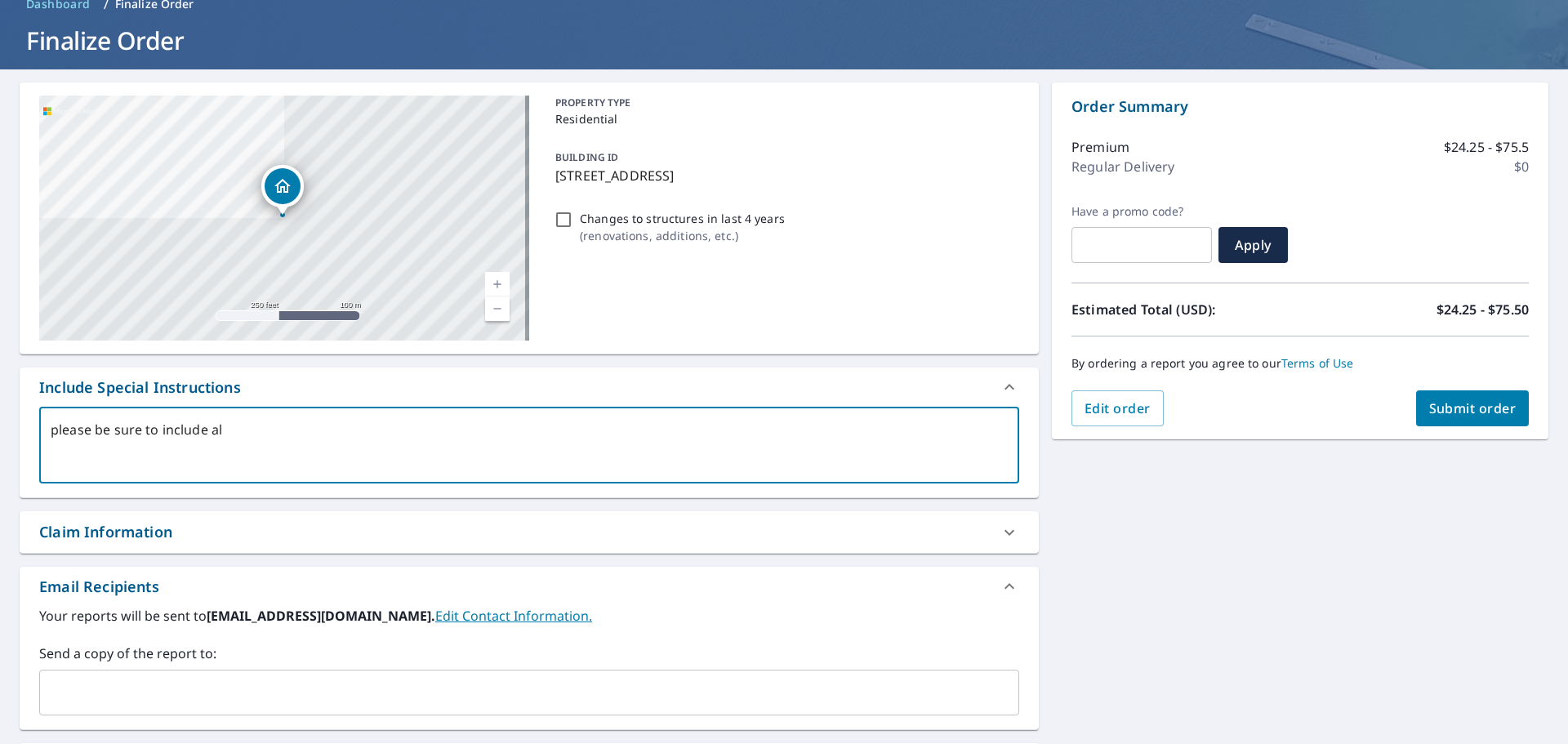
type textarea "x"
checkbox input "true"
type textarea "please be sure to include all"
type textarea "x"
checkbox input "true"
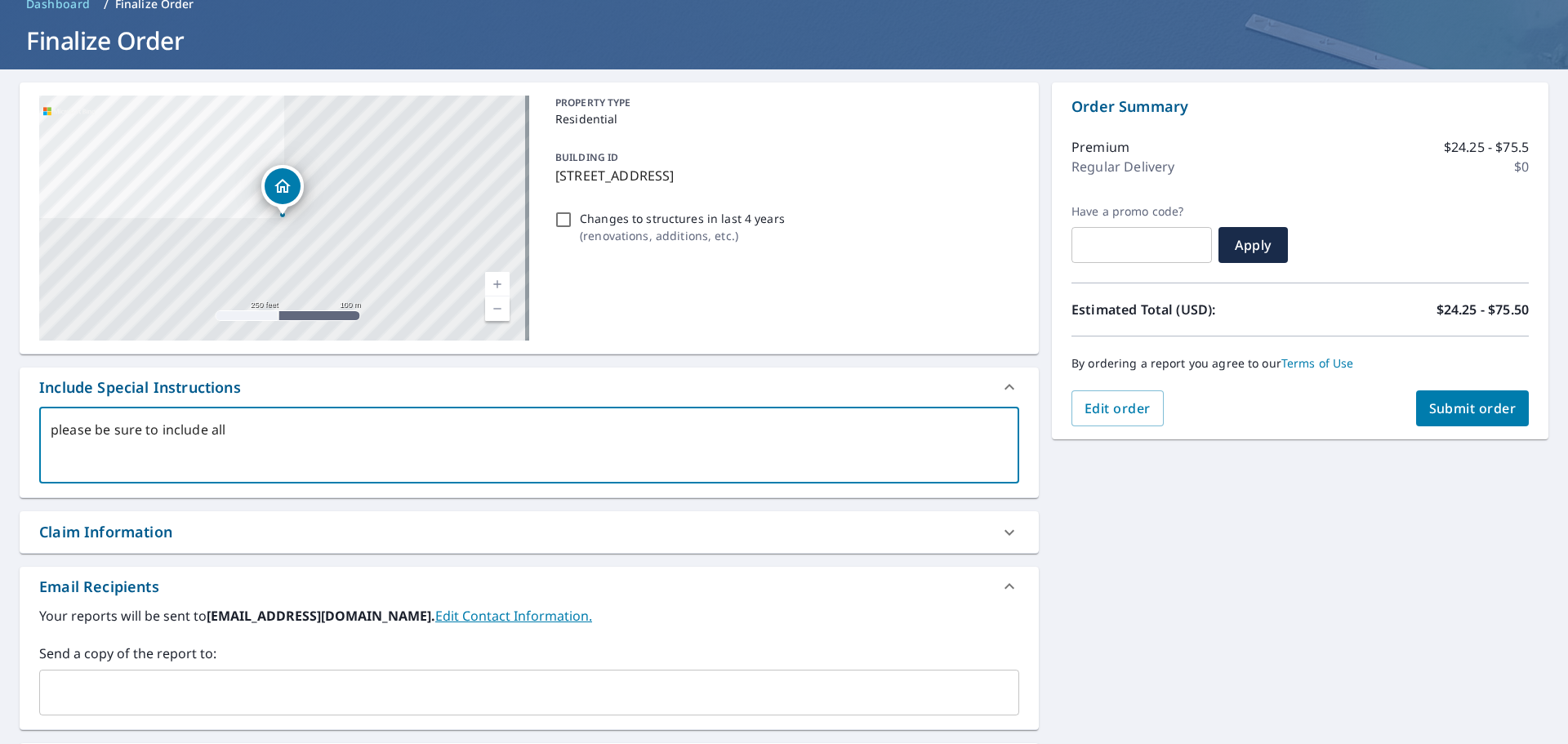
type textarea "please be sure to include all s"
type textarea "x"
checkbox input "true"
type textarea "please be sure to include all st"
type textarea "x"
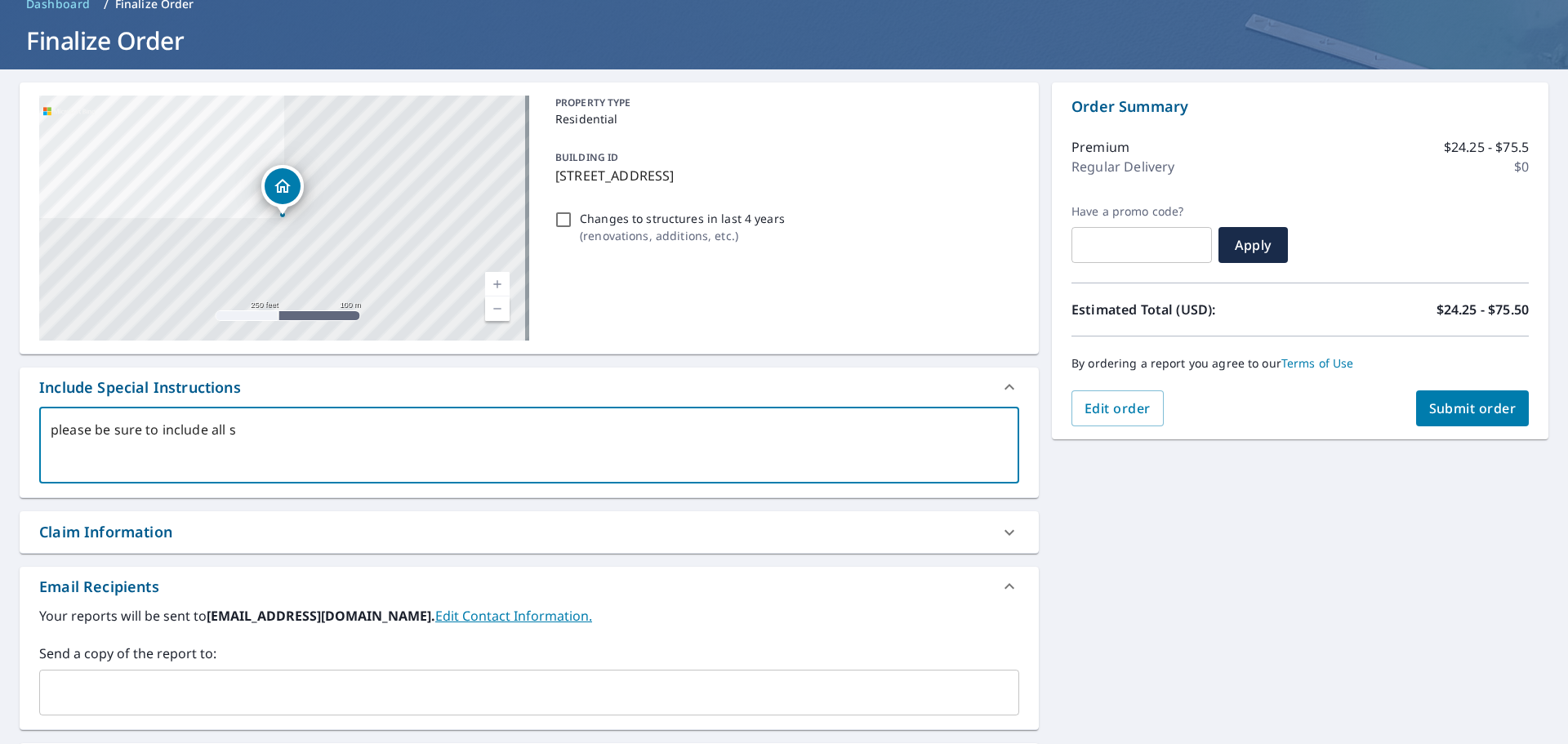
checkbox input "true"
type textarea "please be sure to include all str"
type textarea "x"
checkbox input "true"
type textarea "please be sure to include all stru"
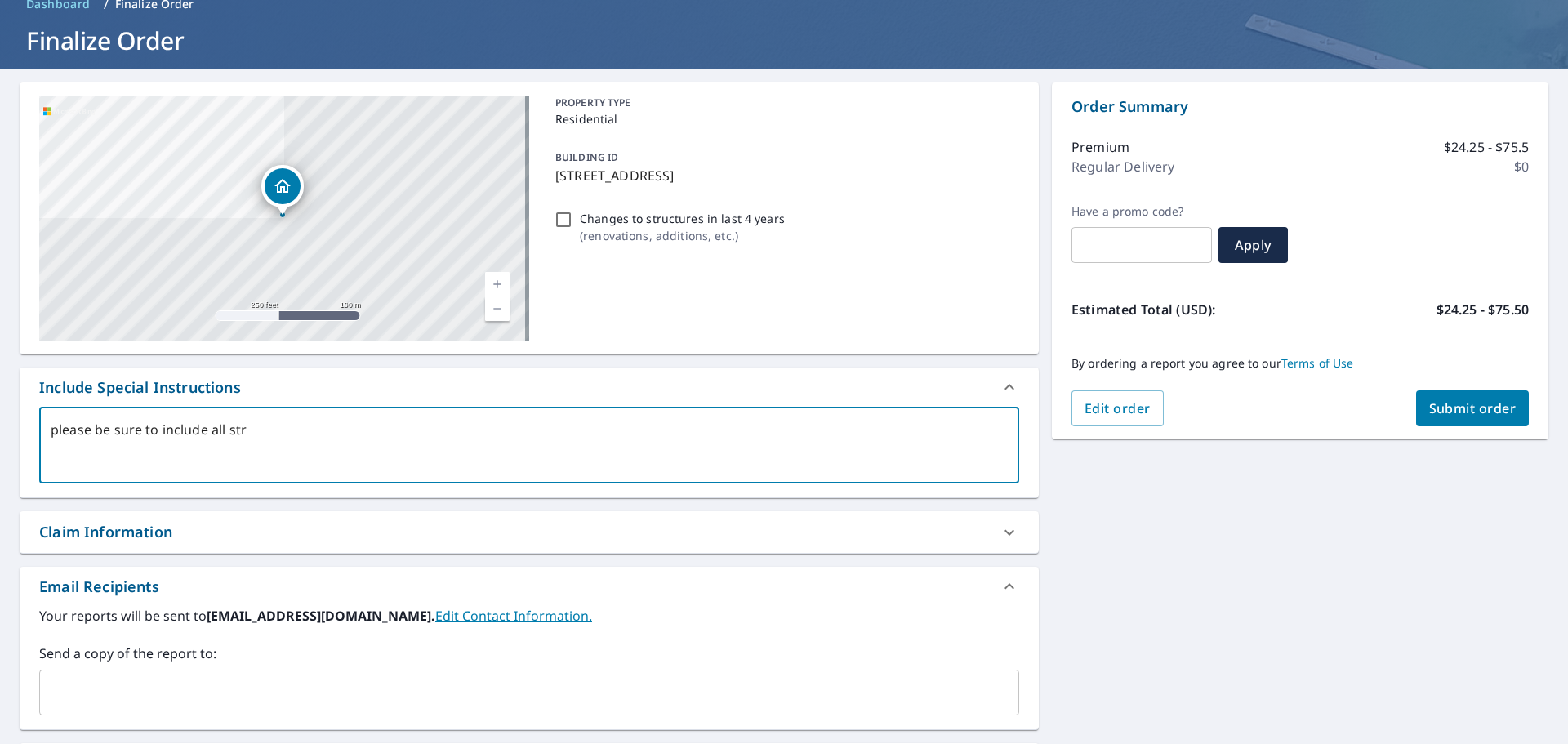
type textarea "x"
checkbox input "true"
type textarea "please be sure to include all struc"
type textarea "x"
checkbox input "true"
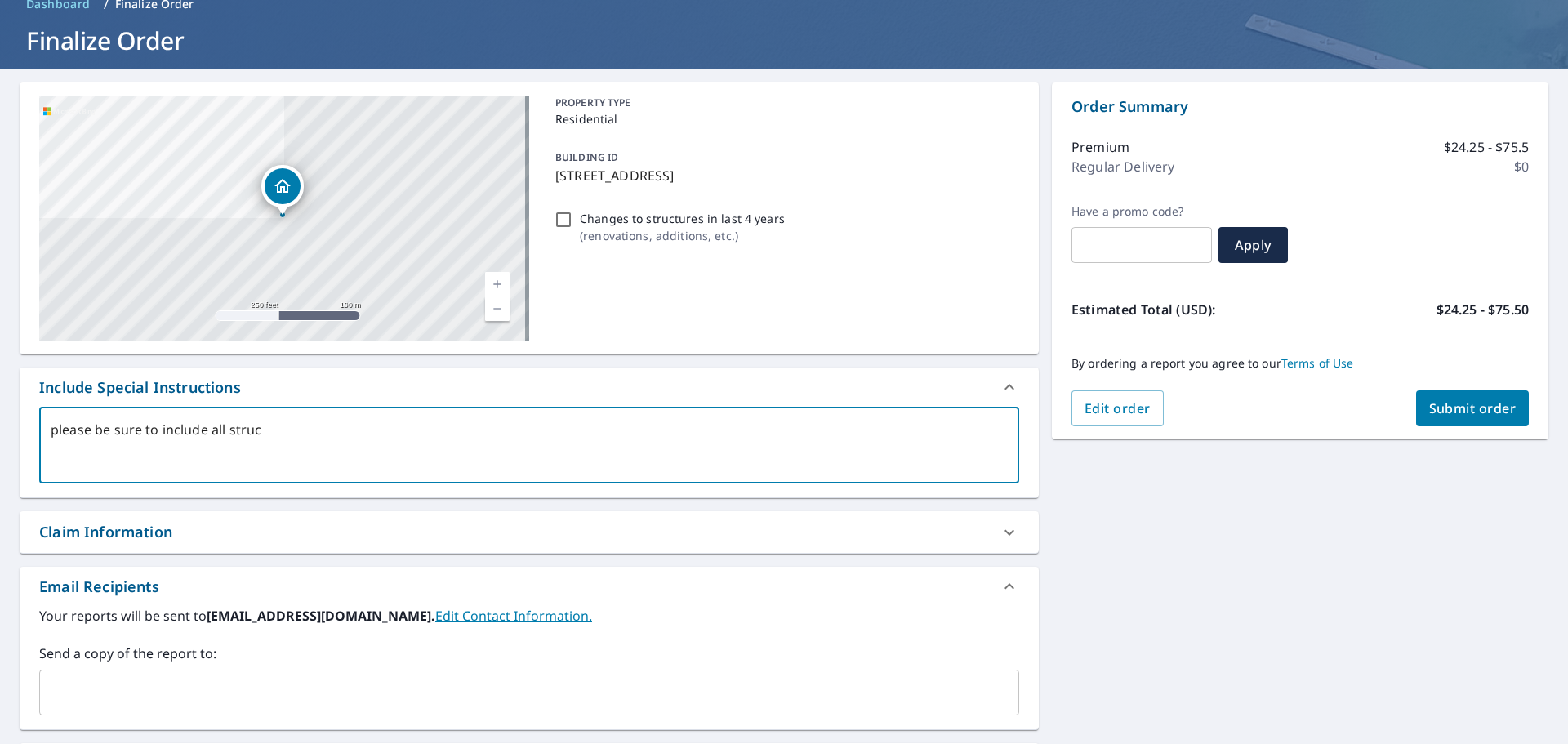
type textarea "please be sure to include all struct"
type textarea "x"
checkbox input "true"
type textarea "please be sure to include all structu"
type textarea "x"
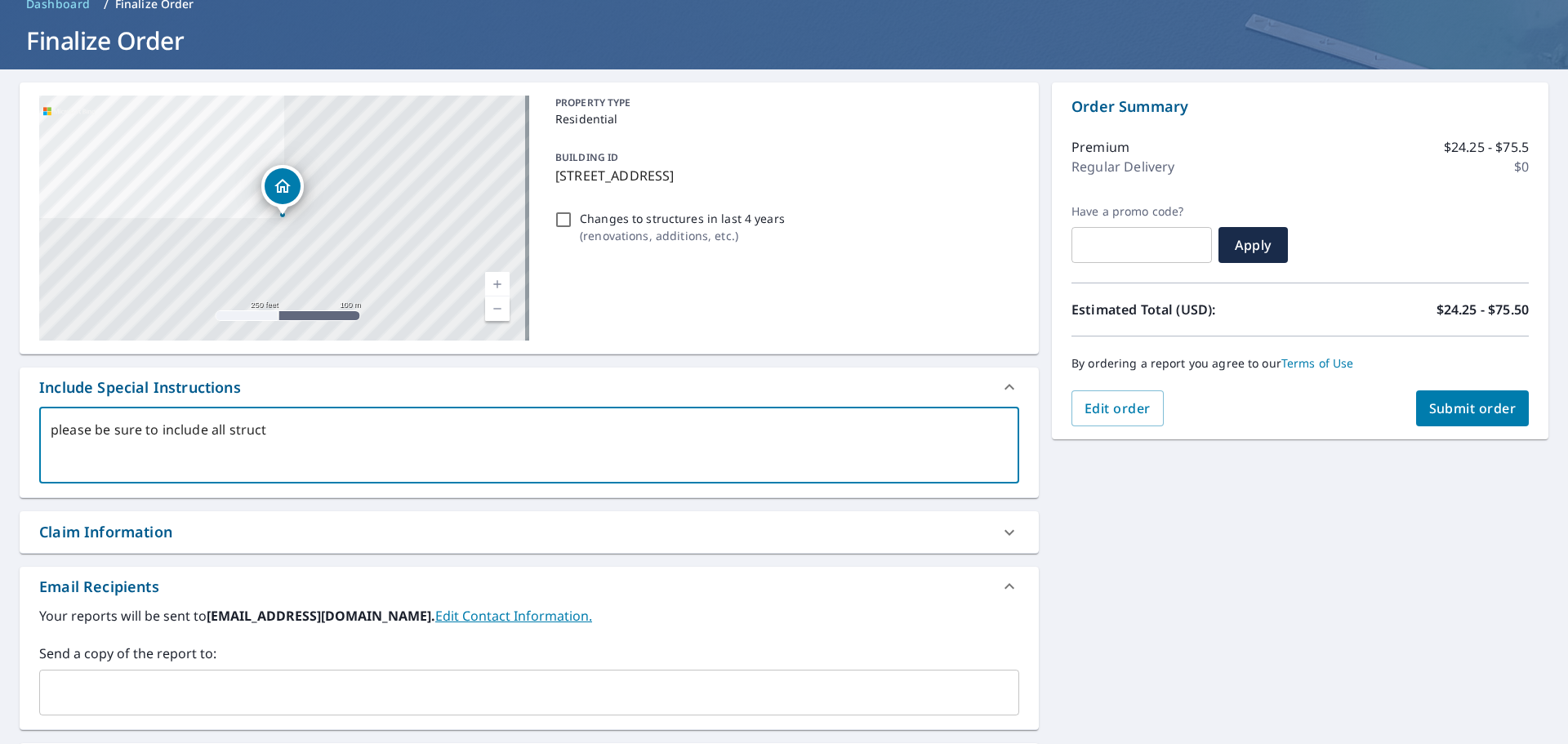
checkbox input "true"
type textarea "please be sure to include all structur"
type textarea "x"
checkbox input "true"
type textarea "please be sure to include all structure"
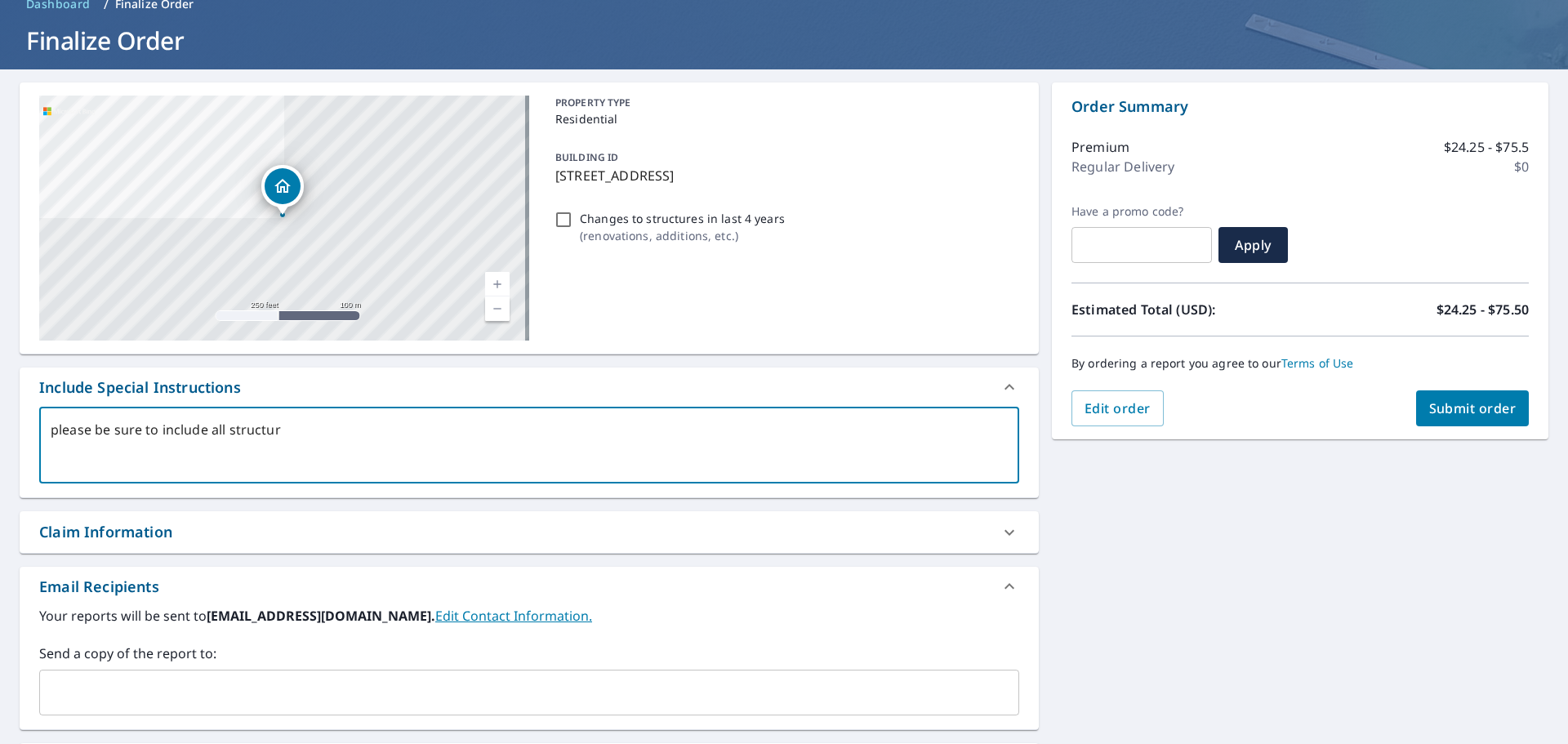
type textarea "x"
checkbox input "true"
type textarea "please be sure to include all structures"
type textarea "x"
checkbox input "true"
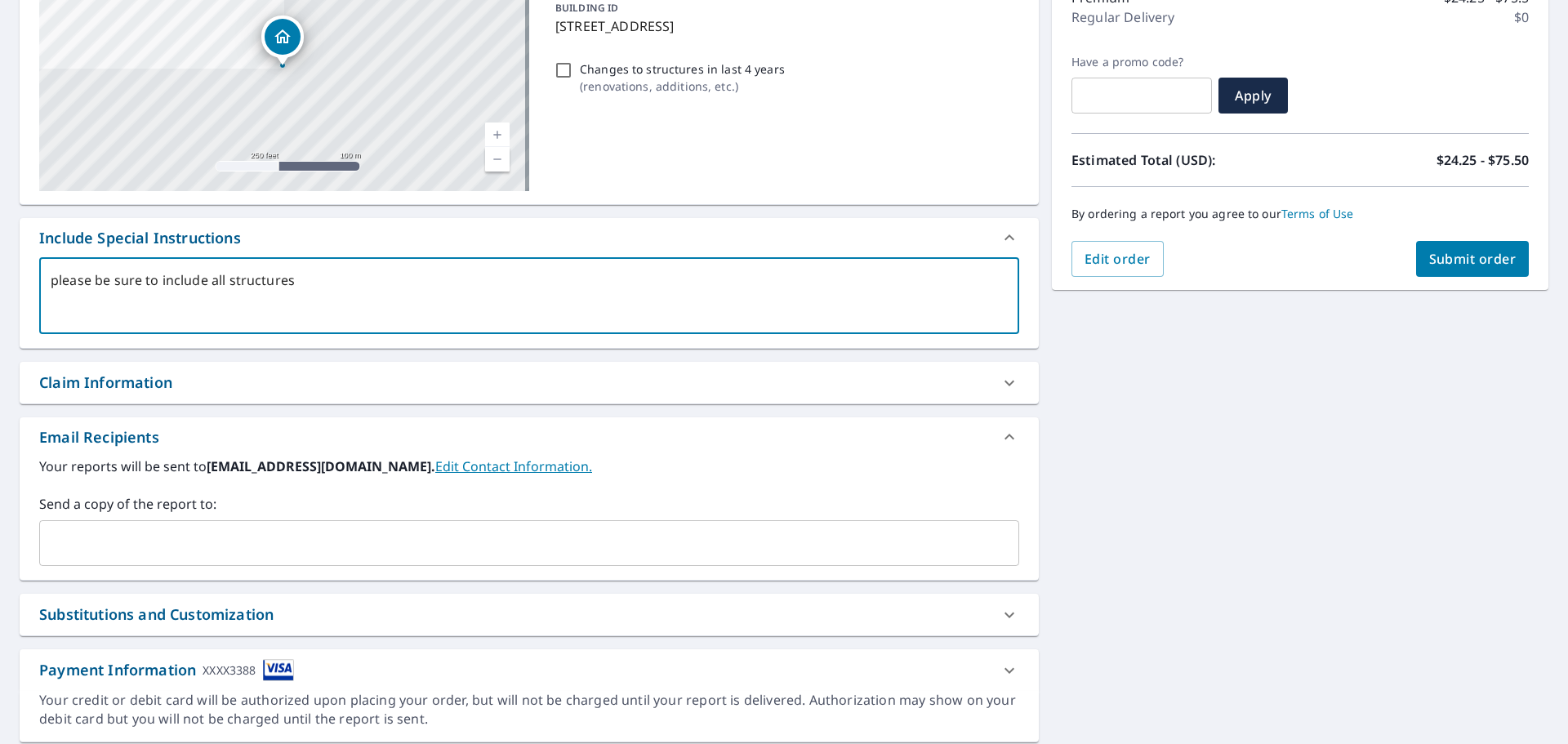
scroll to position [245, 0]
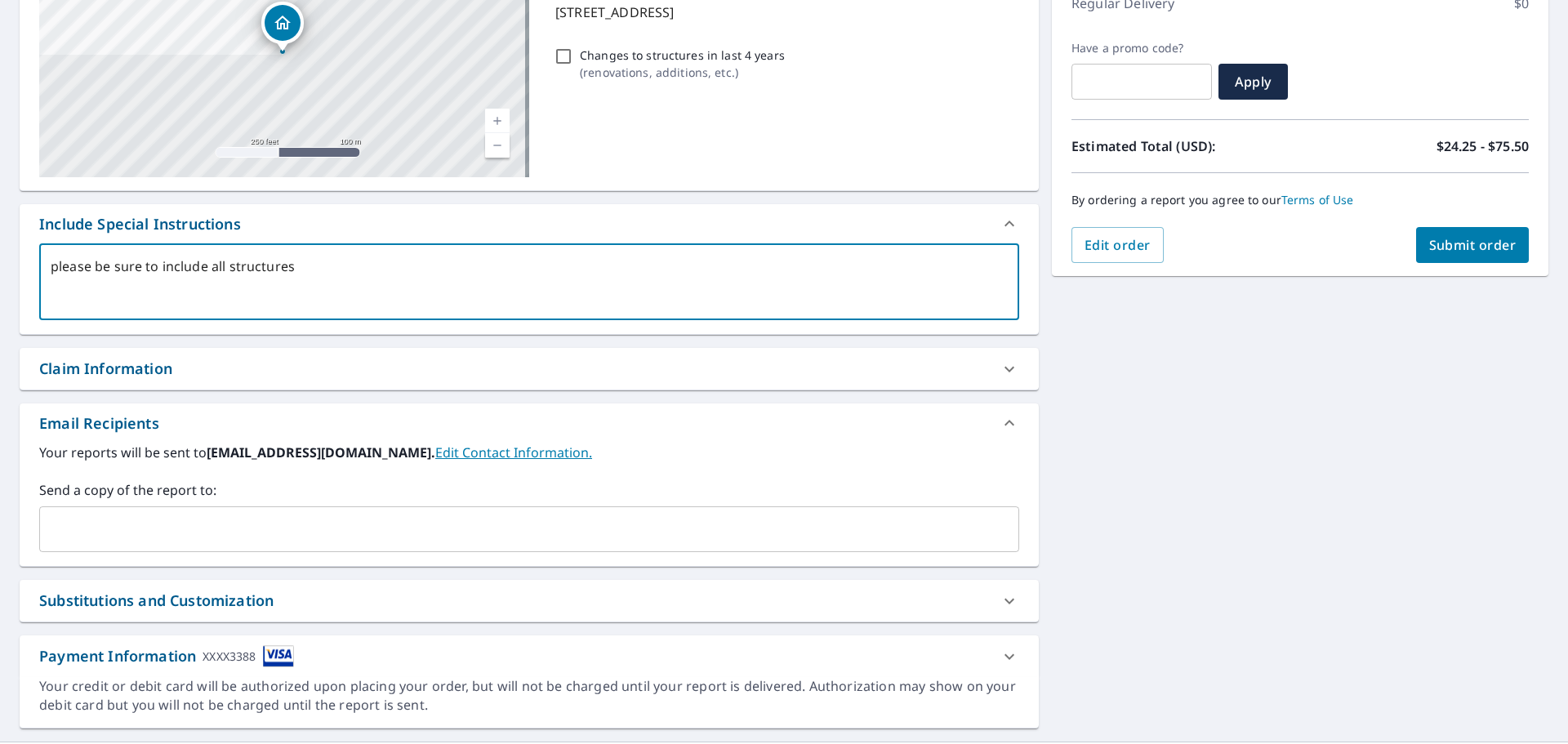
type textarea "please be sure to include all structures"
type textarea "x"
checkbox input "true"
type textarea "please be sure to include all structures ("
type textarea "x"
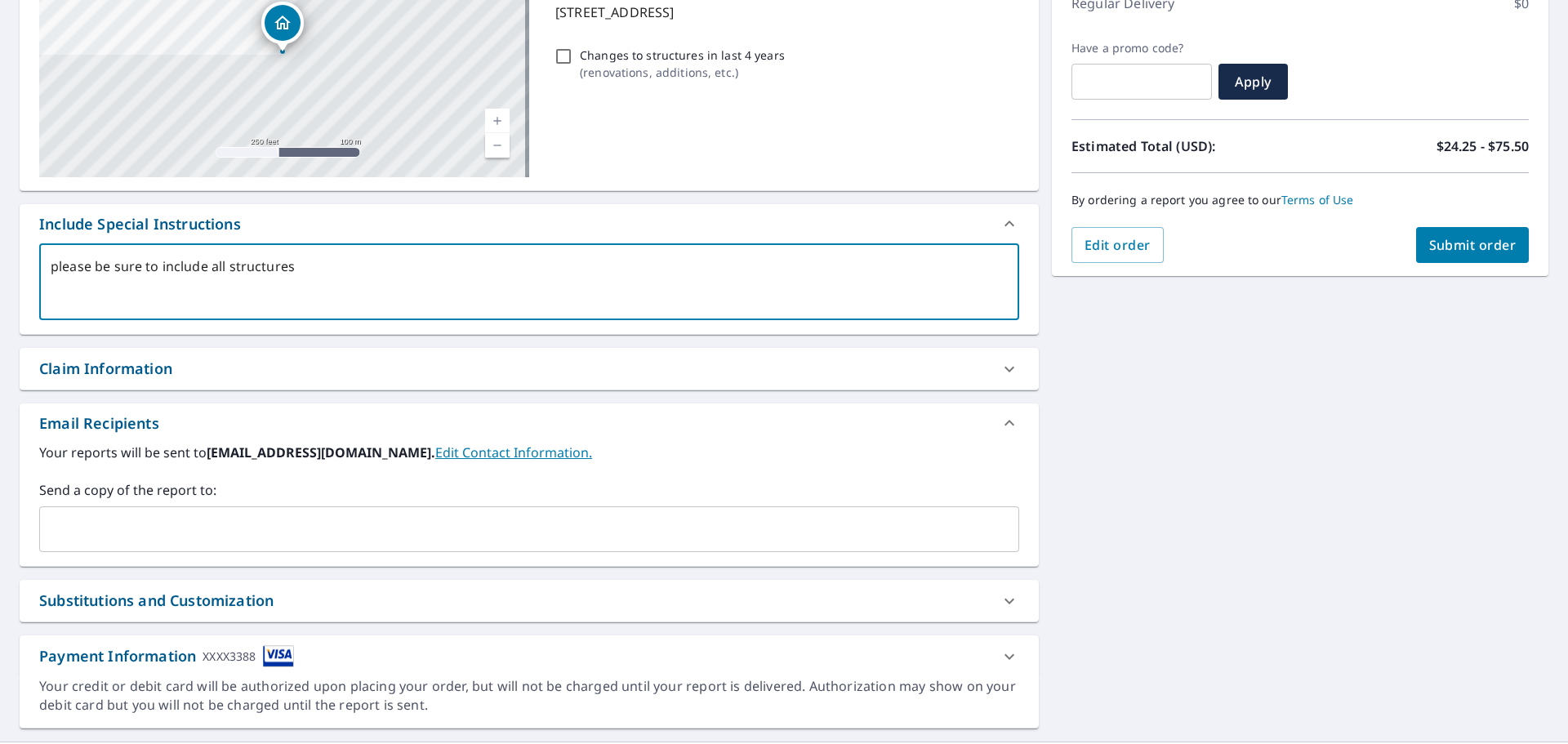
checkbox input "true"
type textarea "please be sure to include all structures (g"
type textarea "x"
checkbox input "true"
type textarea "please be sure to include all structures (ga"
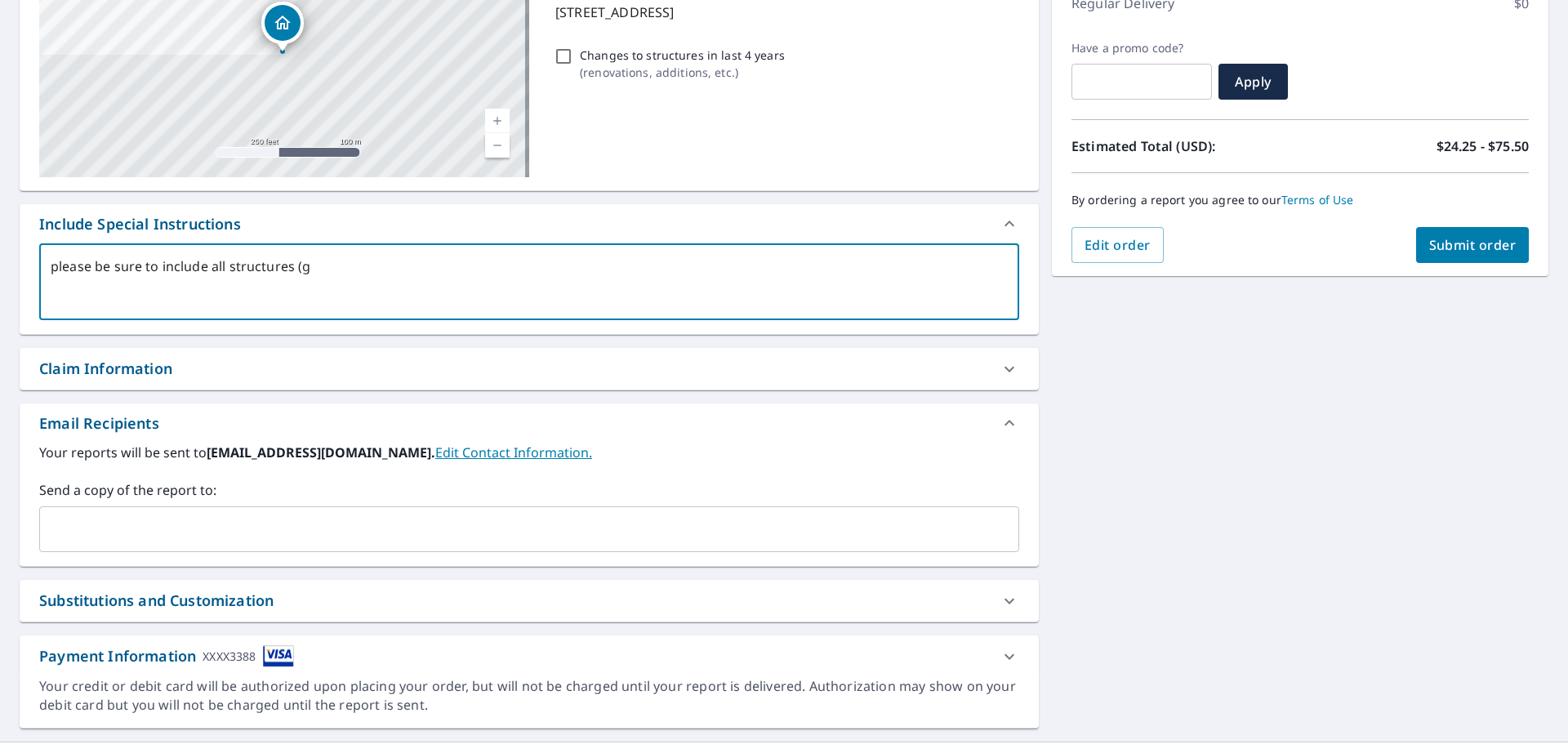
type textarea "x"
checkbox input "true"
type textarea "please be sure to include all structures (gar"
type textarea "x"
checkbox input "true"
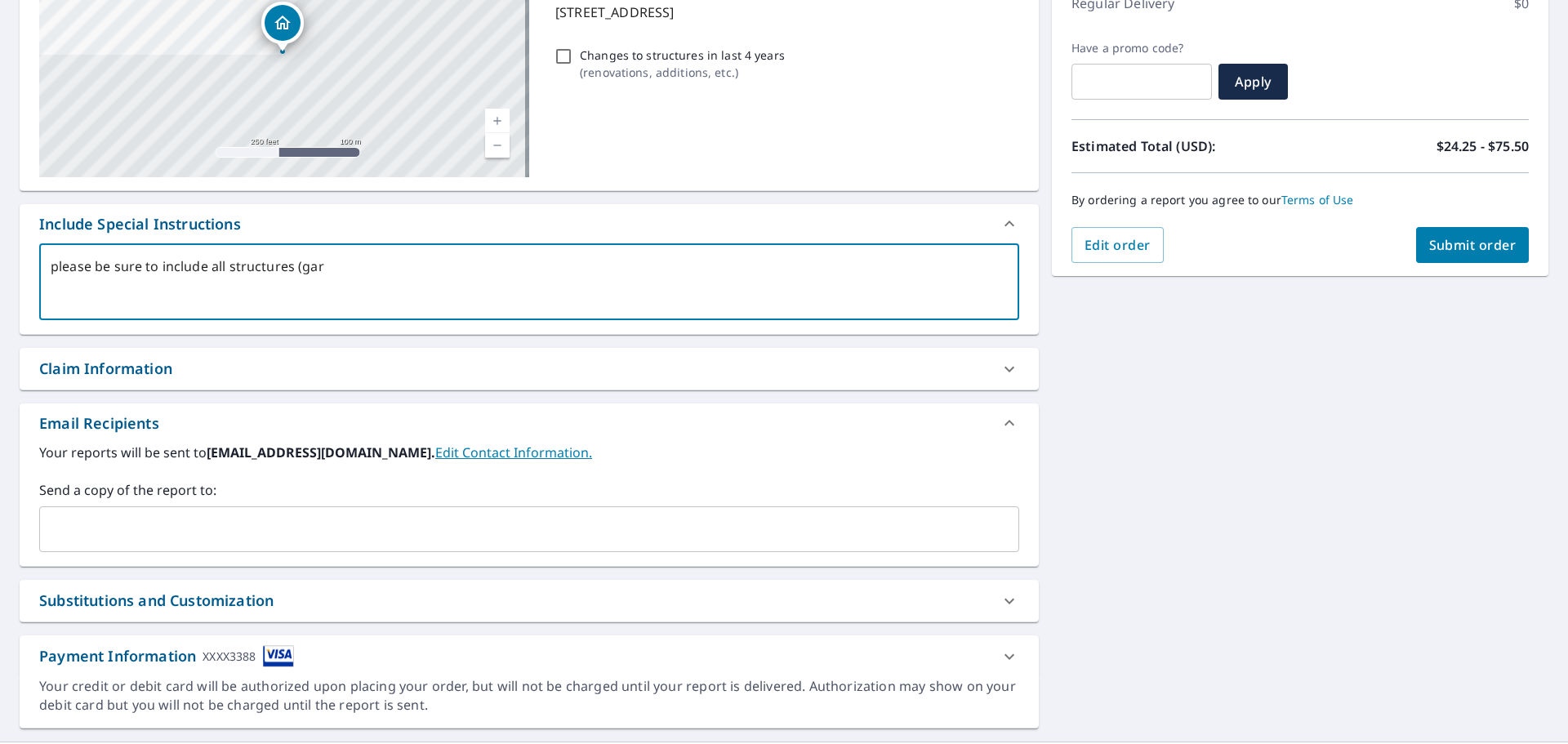
type textarea "please be sure to include all structures (gara"
type textarea "x"
checkbox input "true"
type textarea "please be sure to include all structures (garag"
type textarea "x"
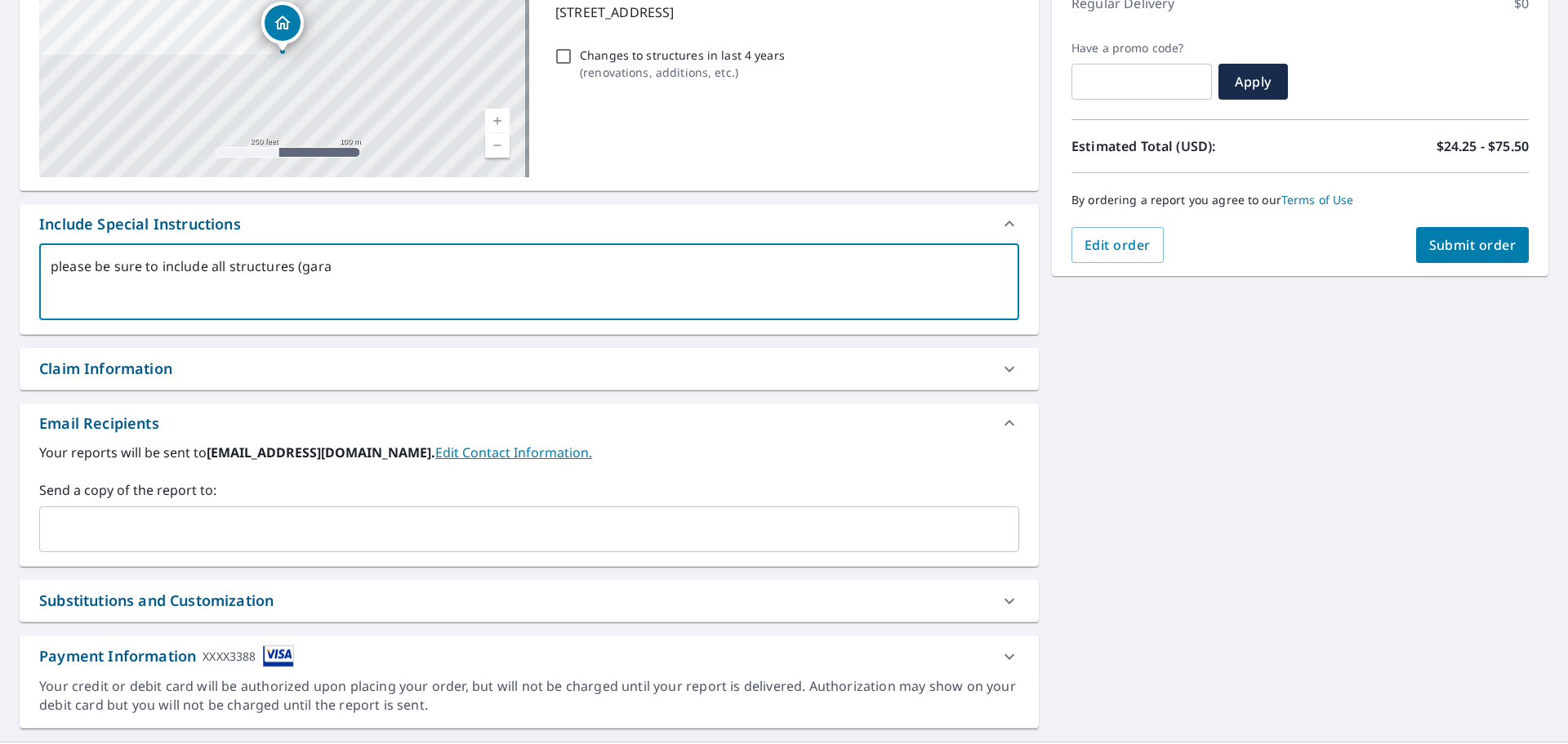
checkbox input "true"
type textarea "please be sure to include all structures (garage"
type textarea "x"
checkbox input "true"
type textarea "please be sure to include all structures (garage"
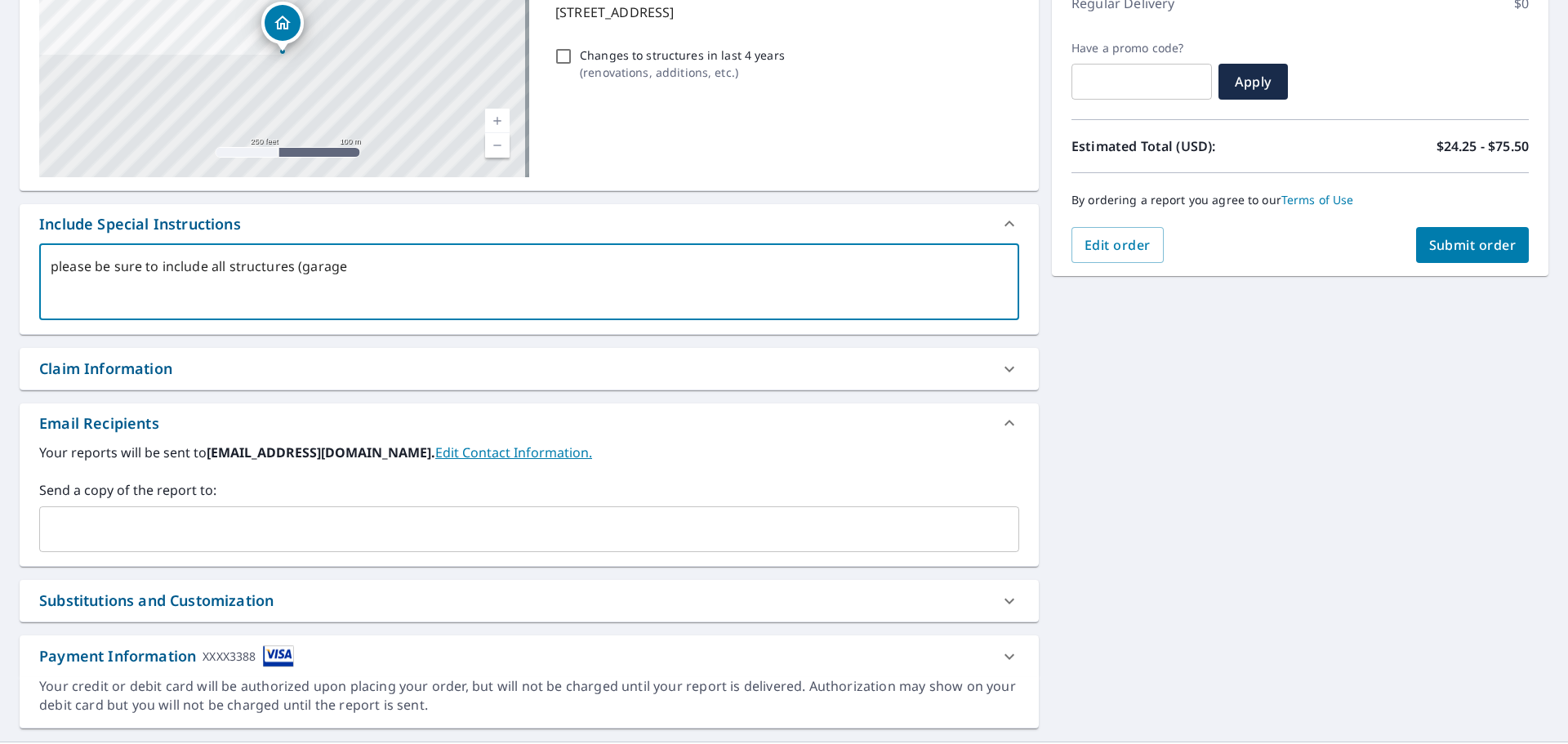
type textarea "x"
checkbox input "true"
type textarea "please be sure to include all structures (garage a"
type textarea "x"
checkbox input "true"
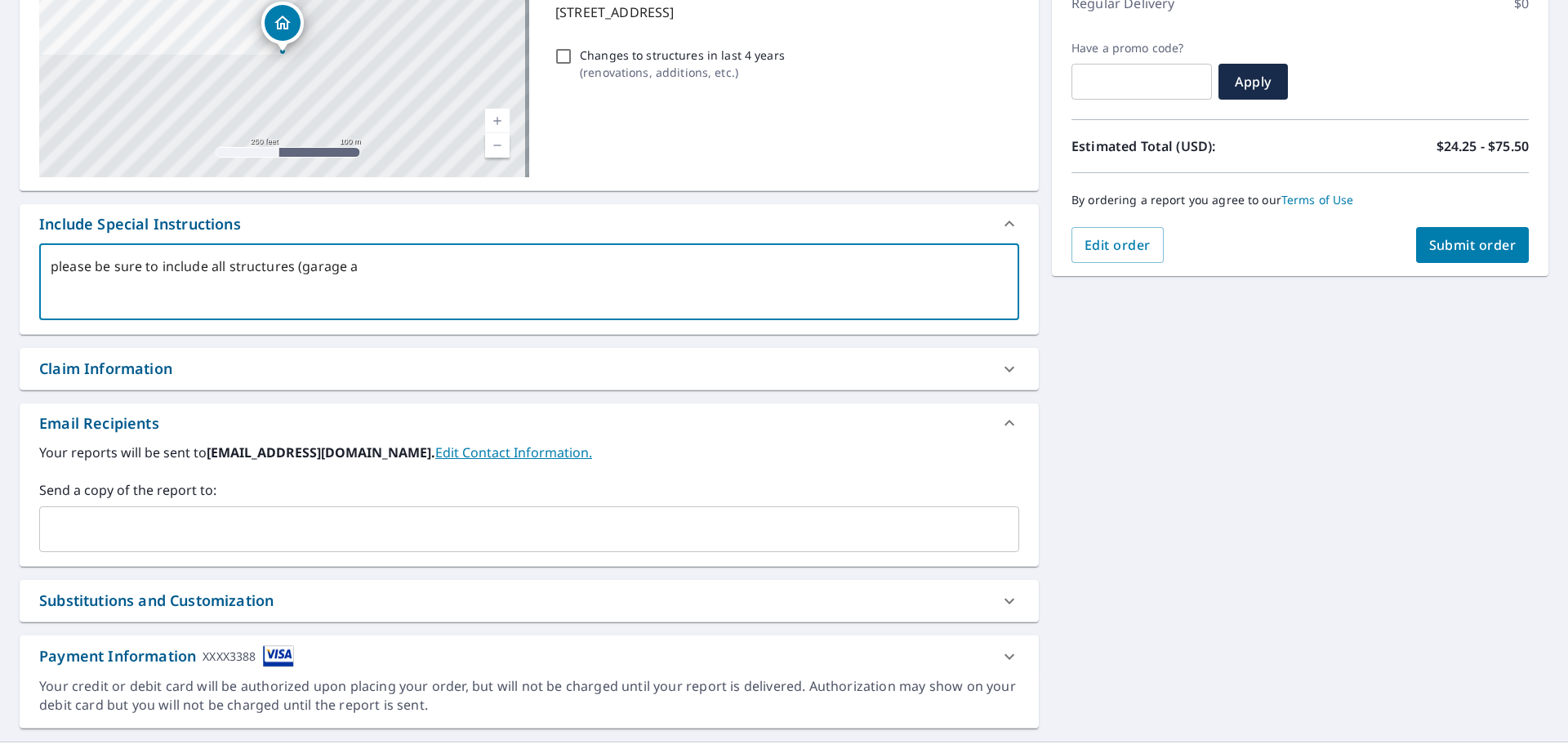
type textarea "please be sure to include all structures (garage an"
type textarea "x"
checkbox input "true"
type textarea "please be sure to include all structures (garage and"
type textarea "x"
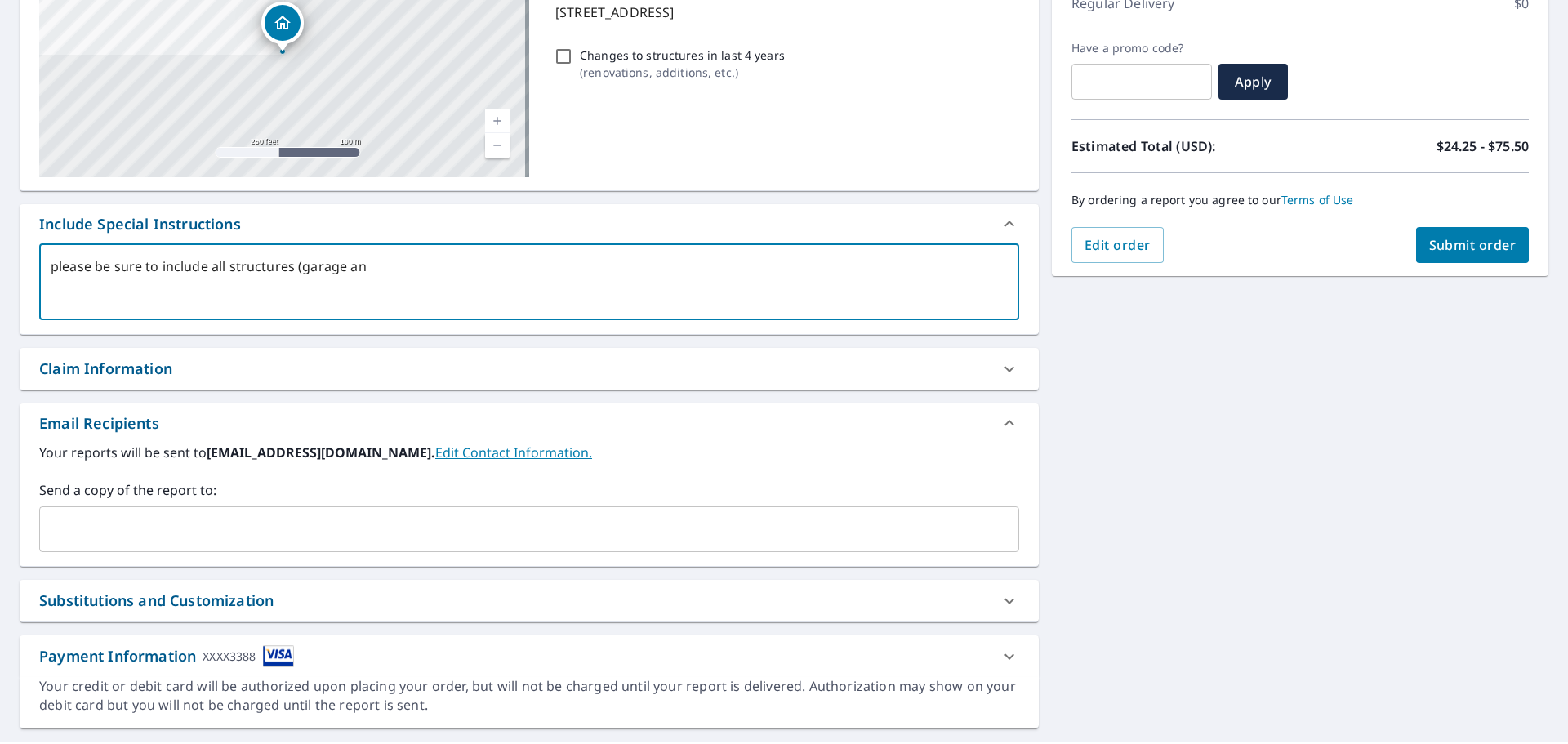
checkbox input "true"
type textarea "please be sure to include all structures (garage and"
type textarea "x"
checkbox input "true"
type textarea "please be sure to include all structures (garage and h"
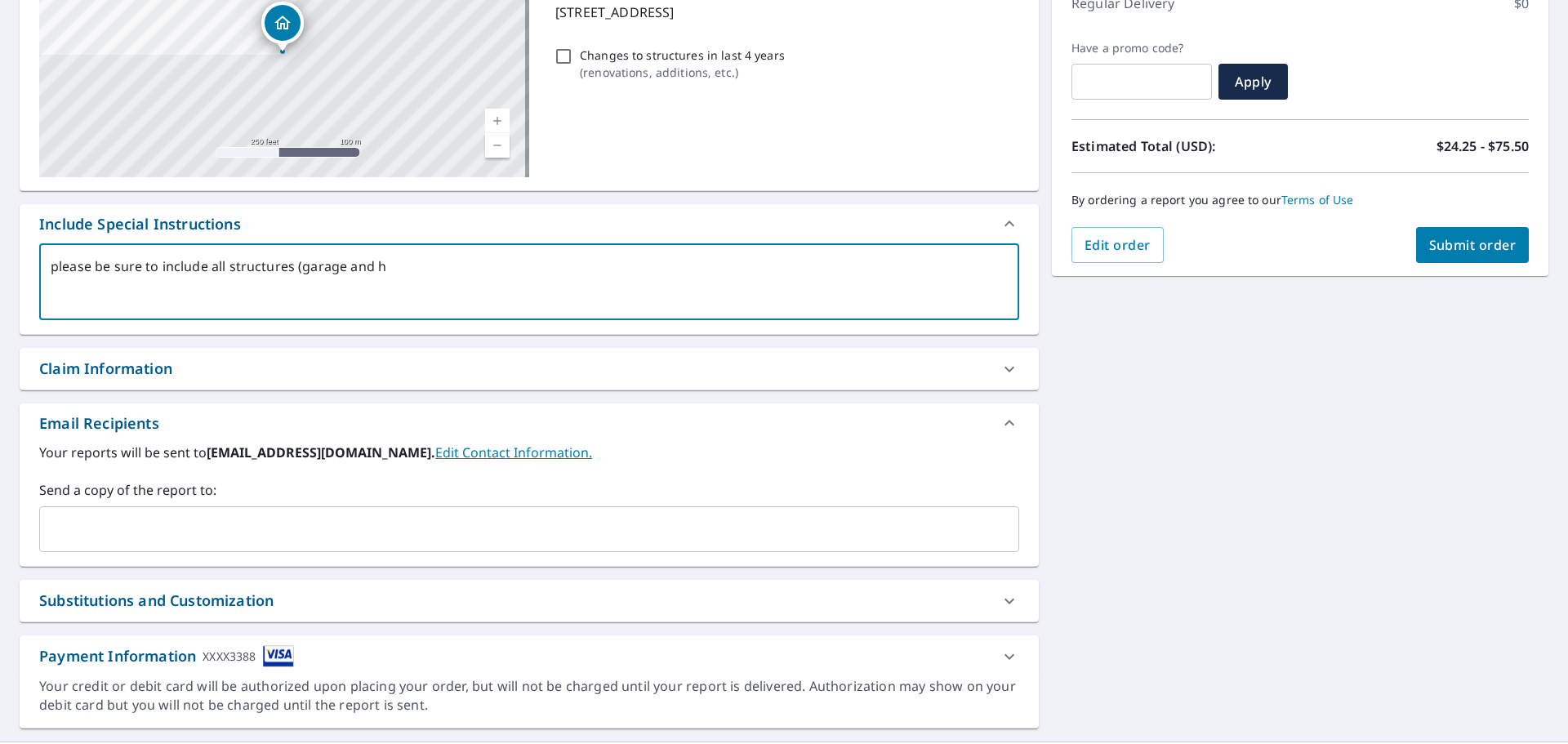
type textarea "x"
checkbox input "true"
type textarea "please be sure to include all structures (garage and ho"
type textarea "x"
checkbox input "true"
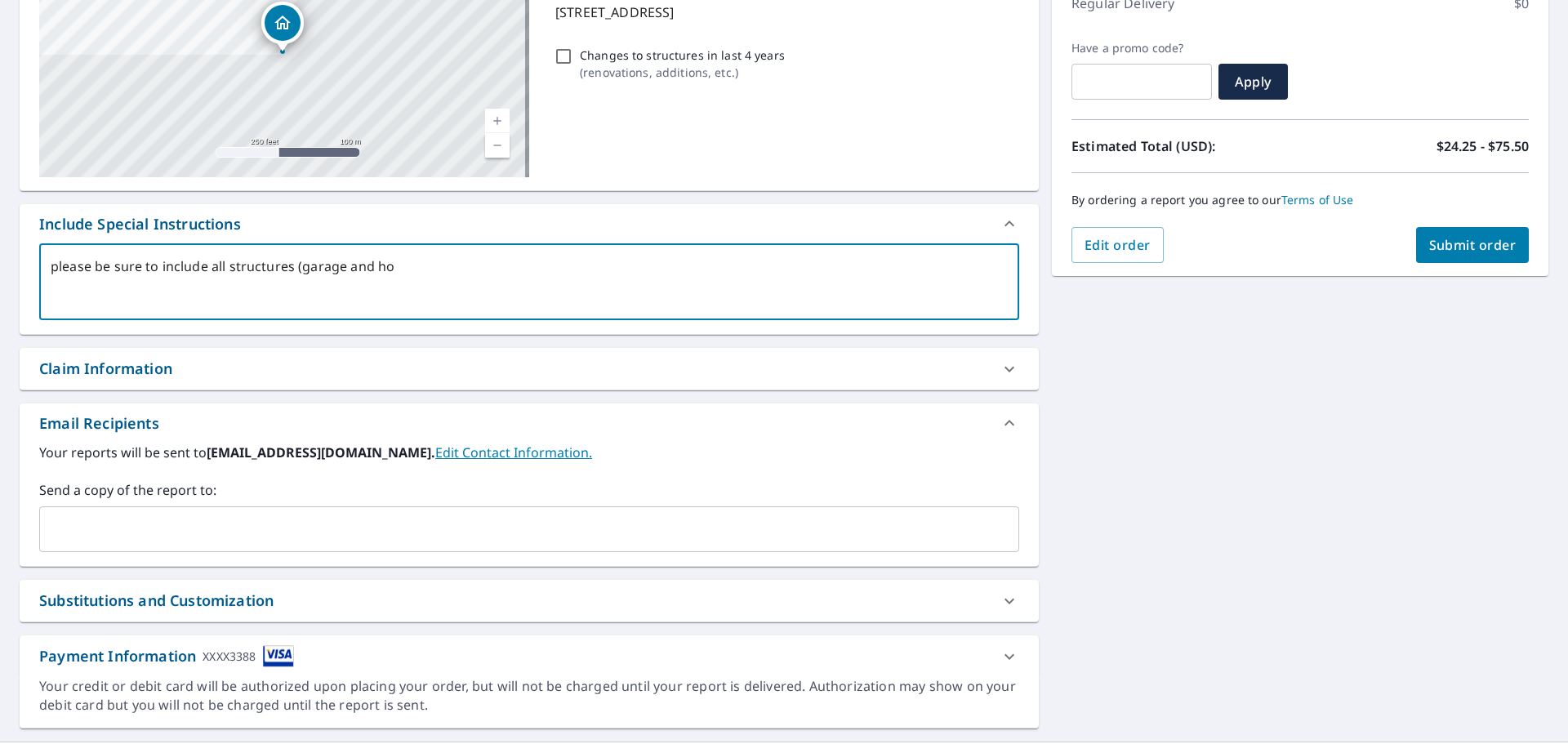
type textarea "please be sure to include all structures (garage and hom"
type textarea "x"
checkbox input "true"
type textarea "please be sure to include all structures (garage and home"
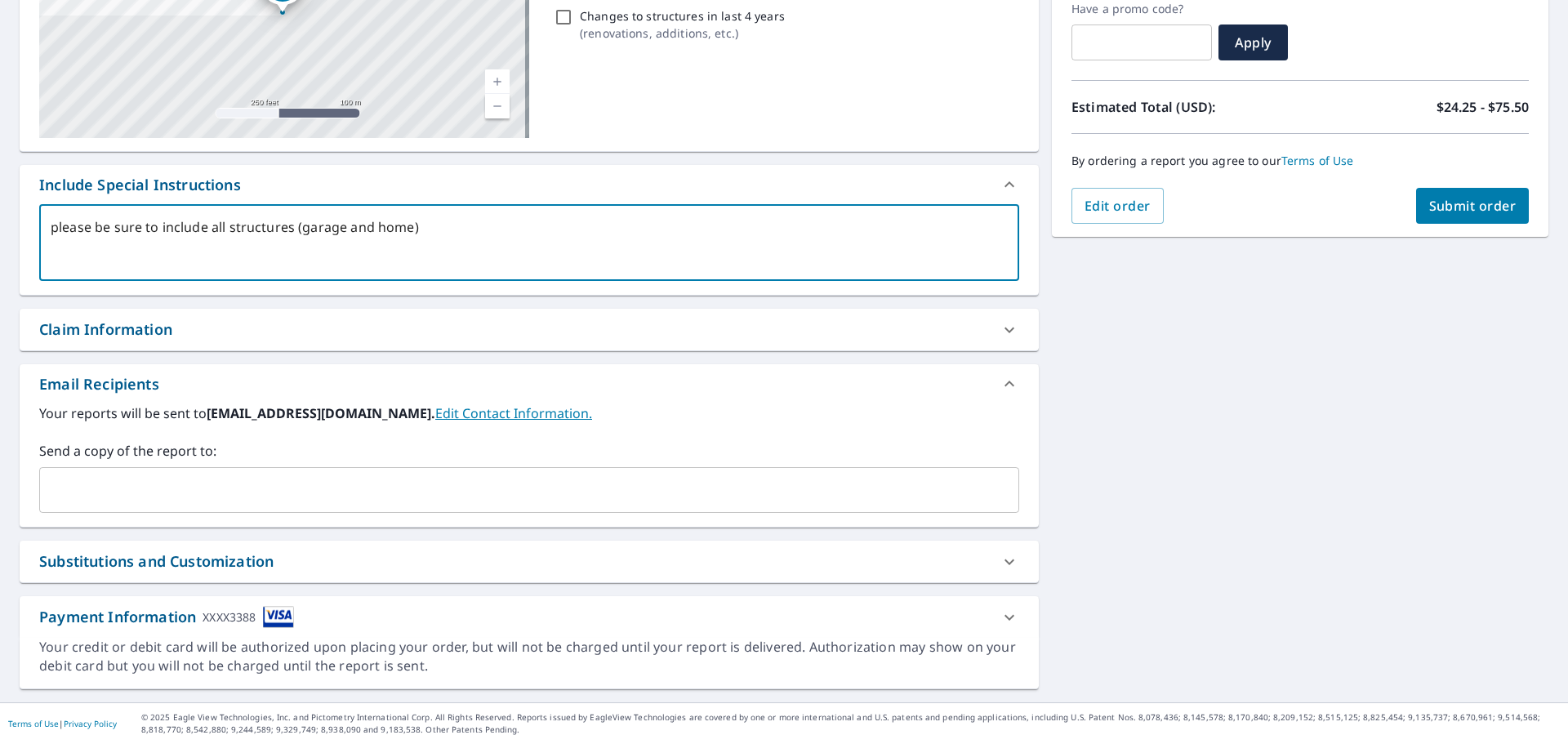
click at [1000, 615] on icon at bounding box center [1009, 617] width 20 height 20
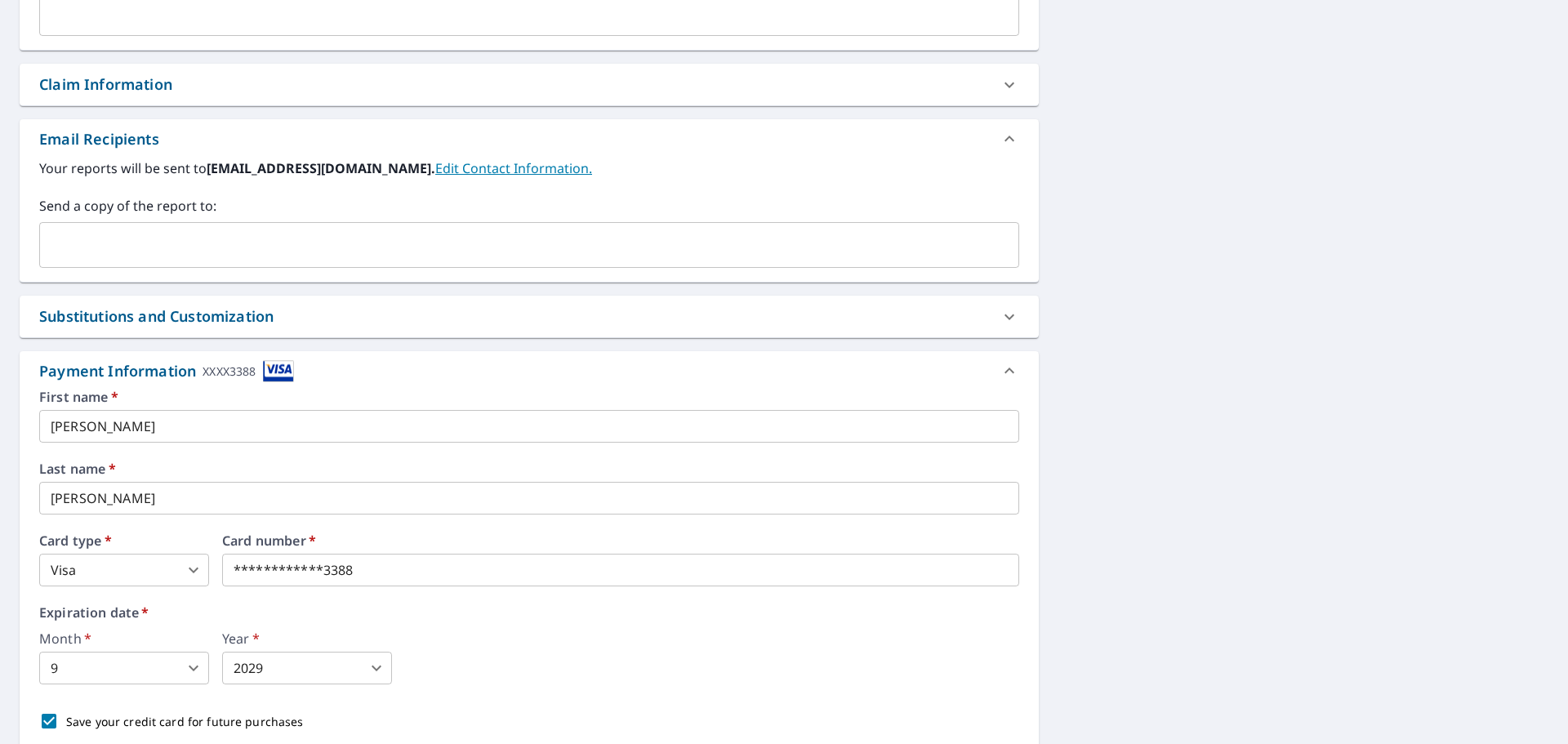
scroll to position [611, 0]
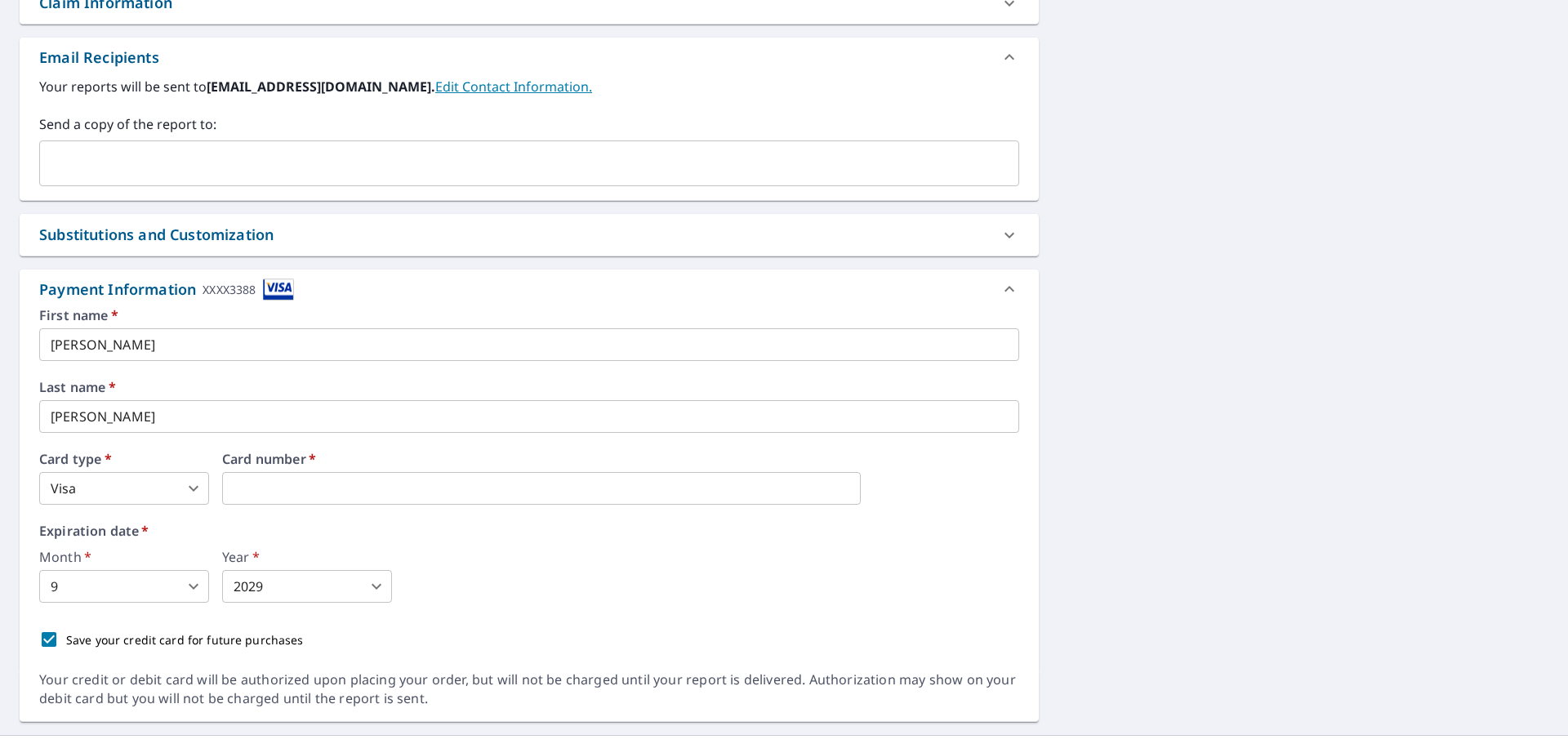
click at [153, 606] on div "First name   * [PERSON_NAME] ​ Last name   * [PERSON_NAME] ​ Card type   * Visa…" at bounding box center [529, 482] width 980 height 348
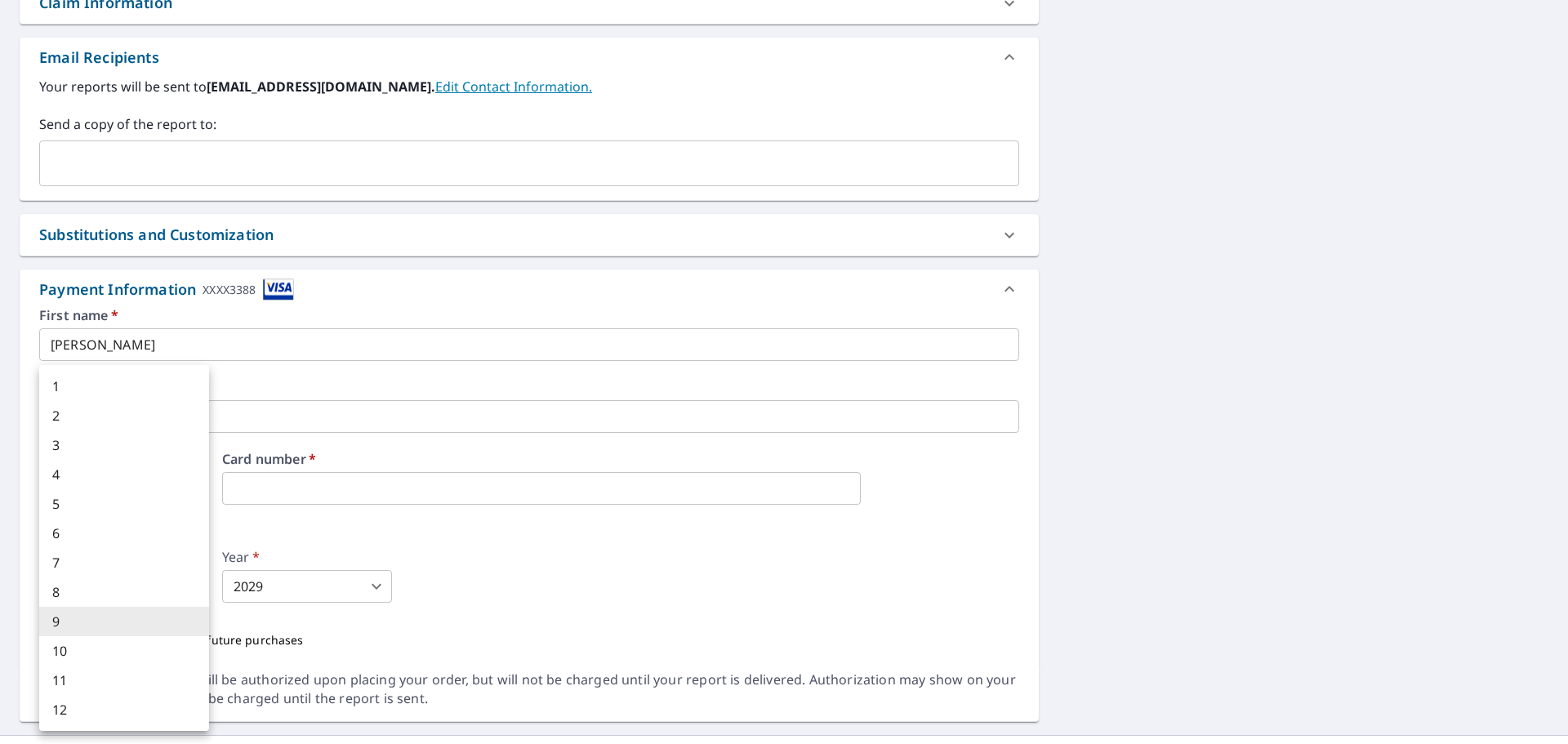
click at [150, 594] on body "TC TC Dashboard Order History Cancel Order TC Dashboard / Finalize Order Finali…" at bounding box center [784, 372] width 1568 height 744
click at [157, 619] on li "9" at bounding box center [124, 621] width 170 height 30
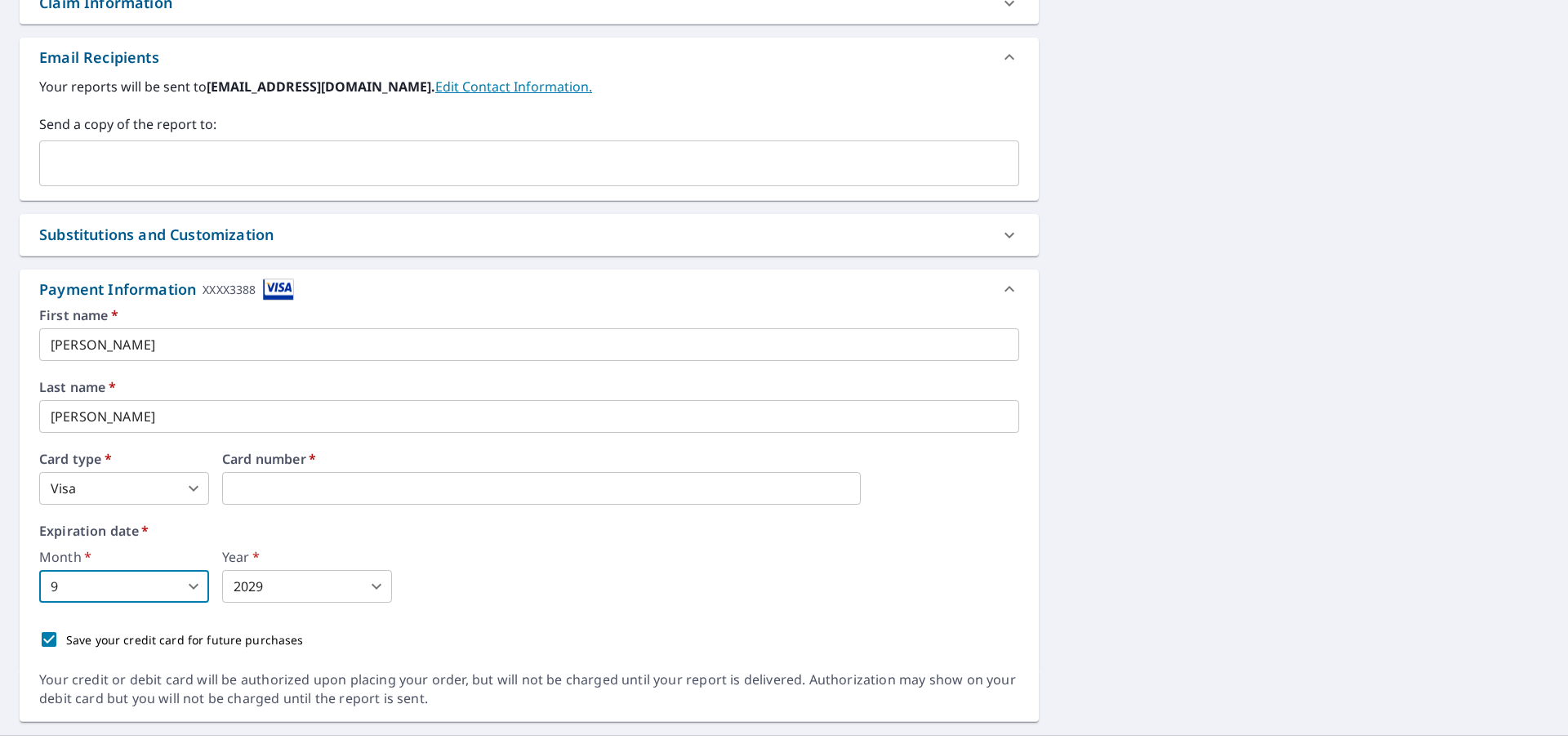
click at [562, 582] on div "Month   * 9 9 ​ Year   * 2029 2029 ​" at bounding box center [529, 576] width 980 height 53
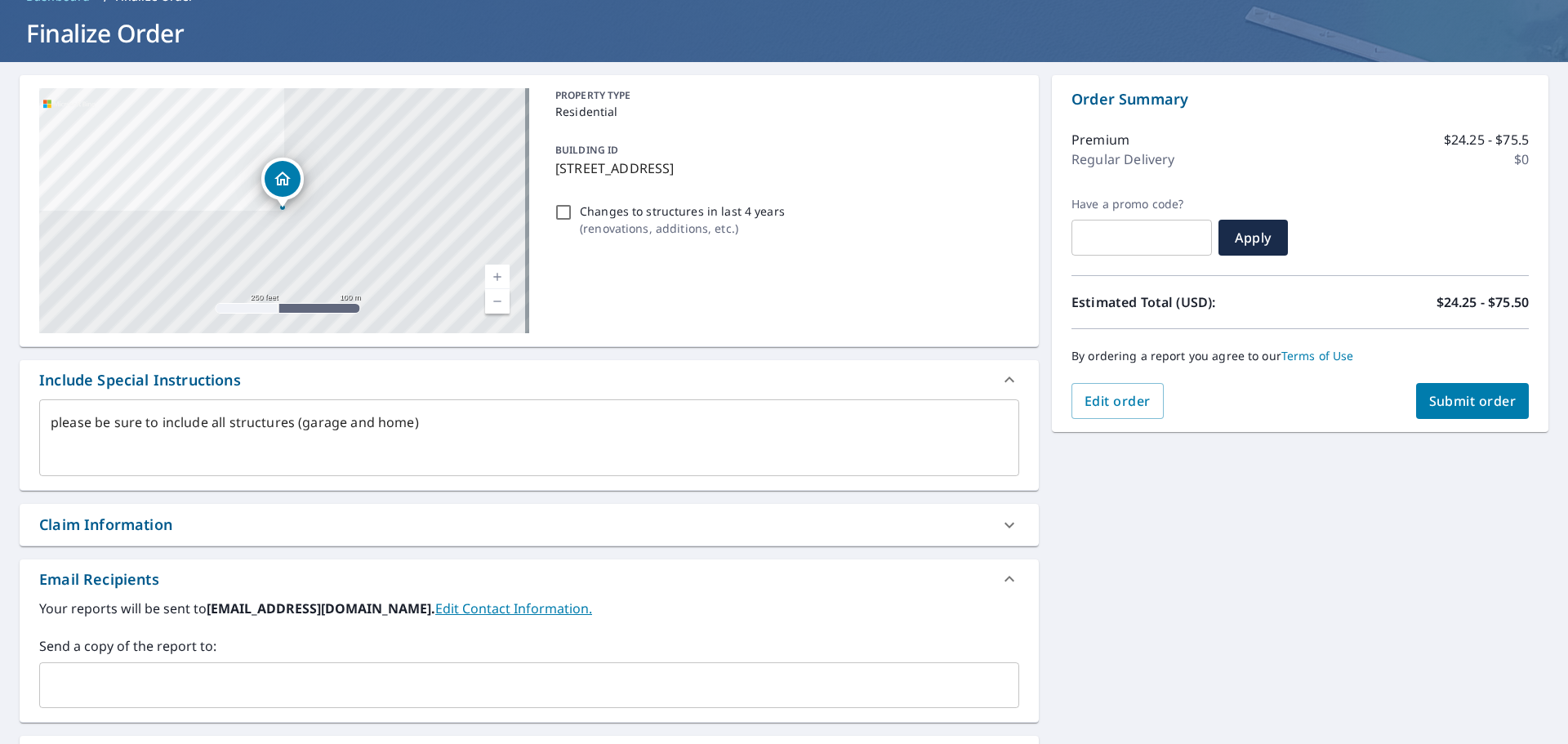
scroll to position [72, 0]
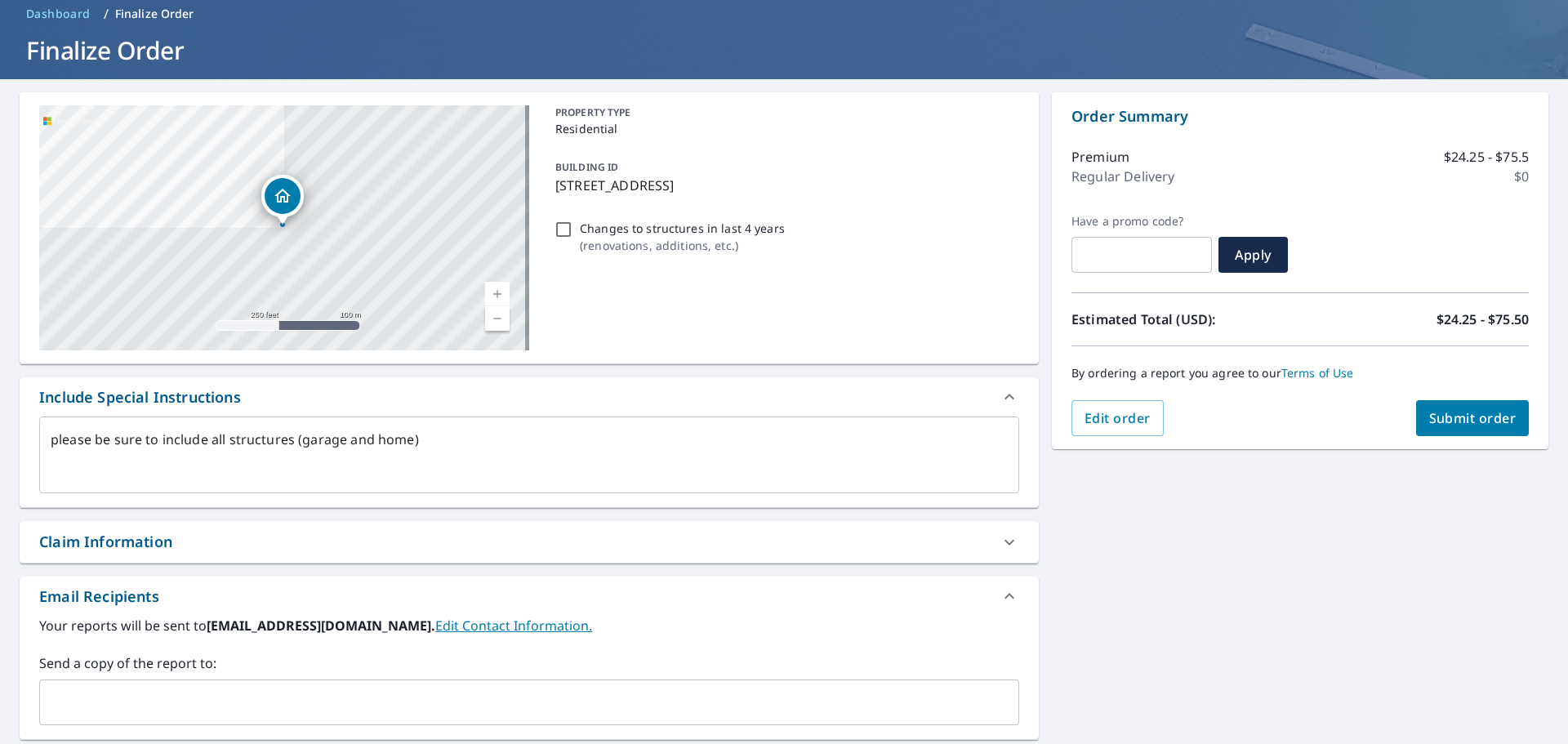
click at [1479, 430] on button "Submit order" at bounding box center [1473, 418] width 114 height 36
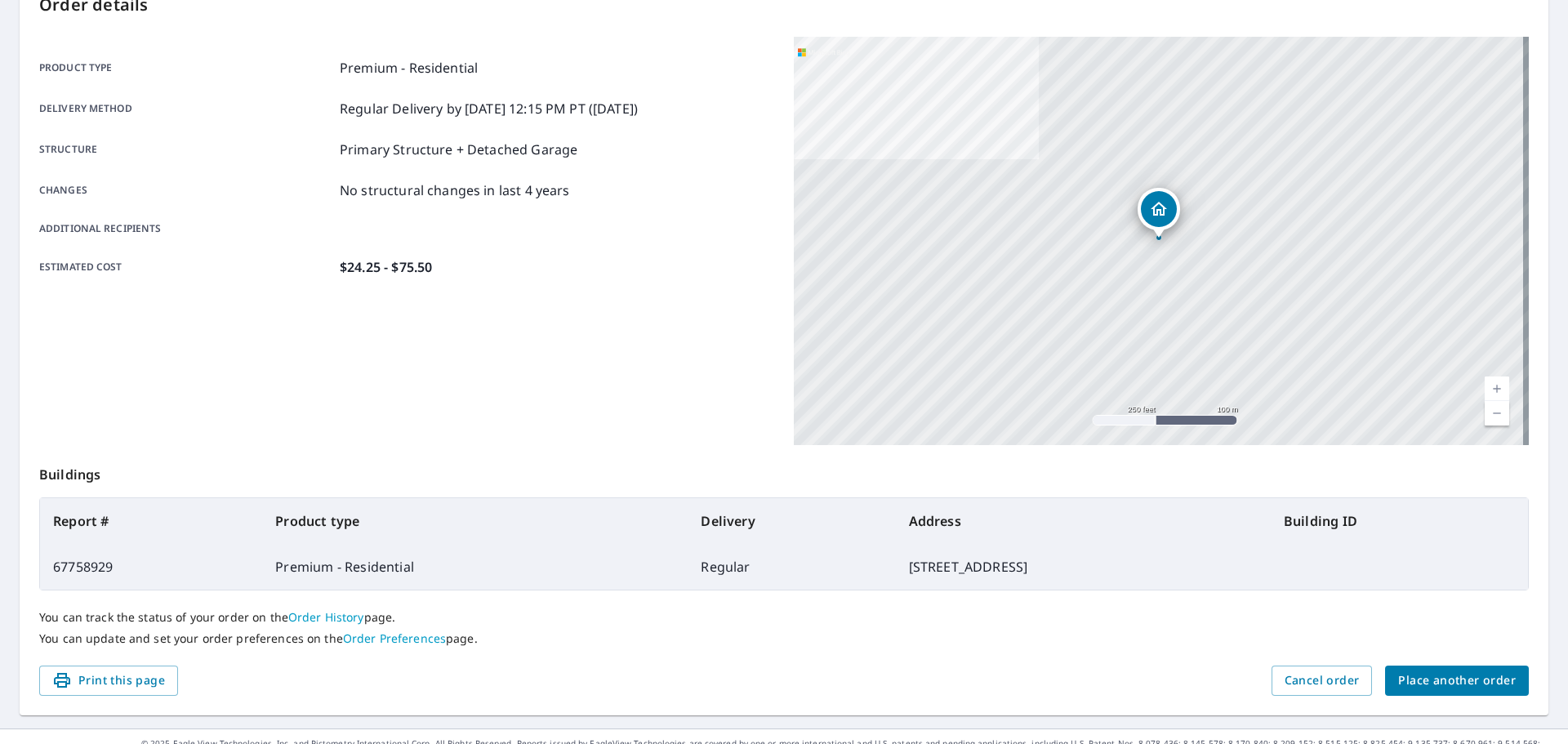
scroll to position [218, 0]
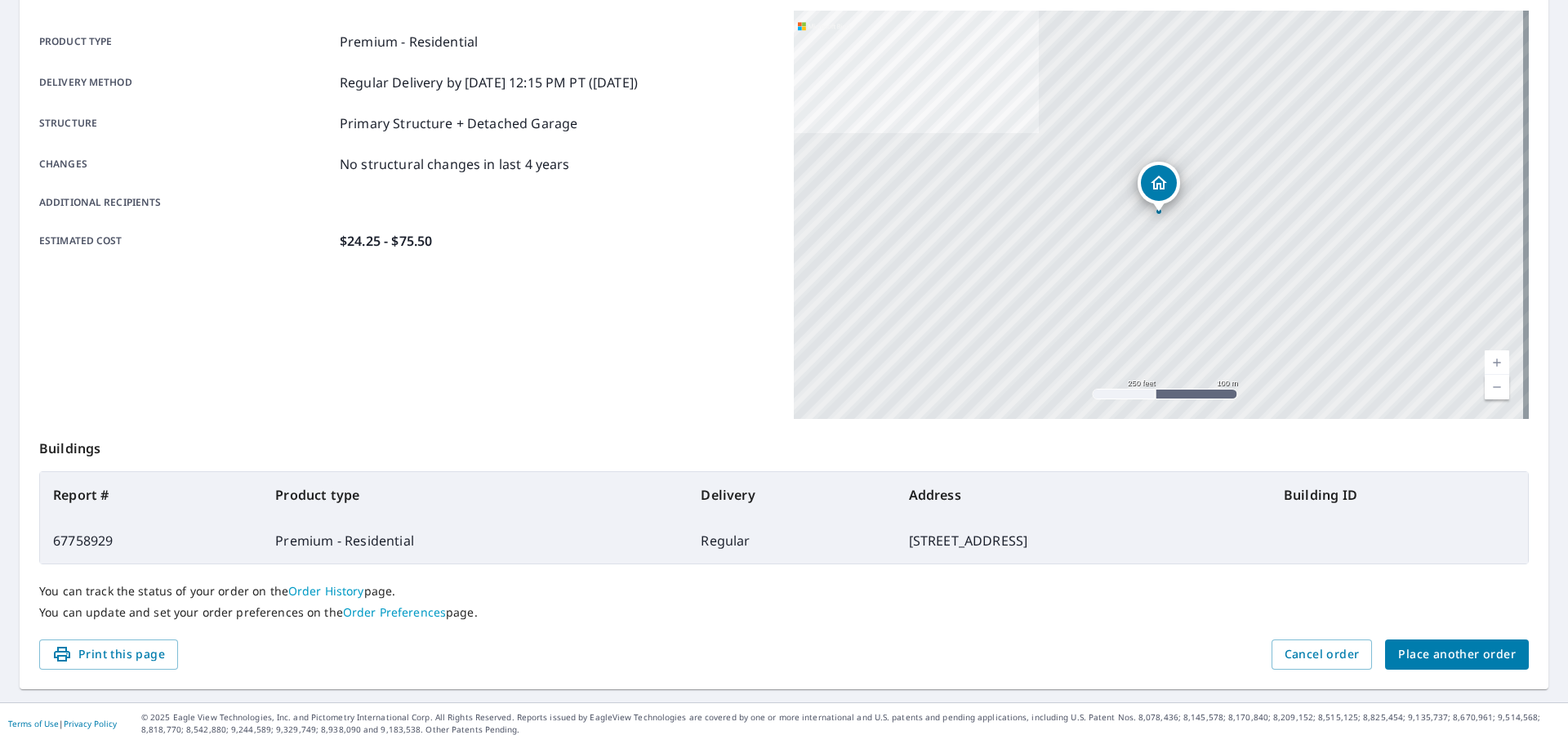
click at [661, 261] on div "Product type Premium - Residential Delivery method Regular Delivery by [DATE] 1…" at bounding box center [407, 141] width 735 height 262
